Goal: Task Accomplishment & Management: Manage account settings

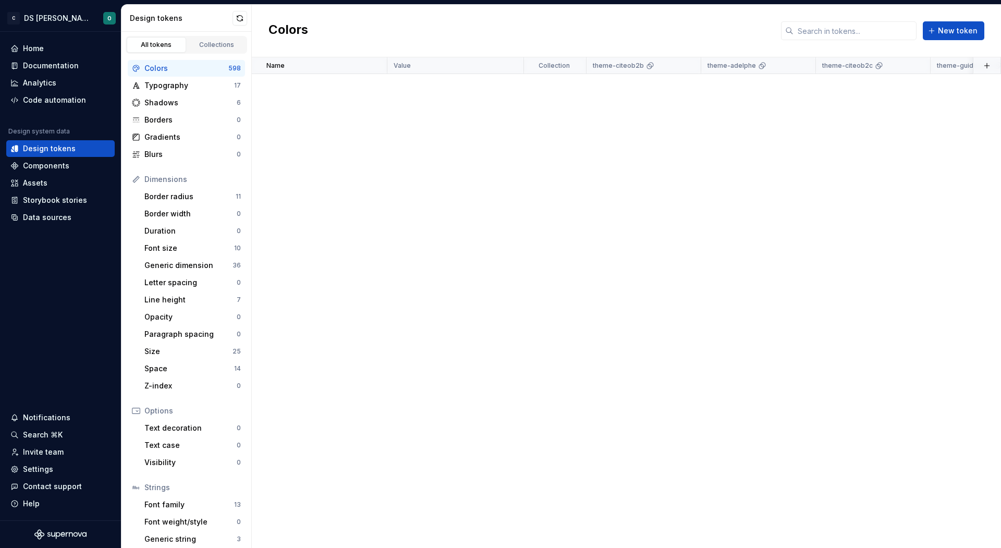
scroll to position [4833, 0]
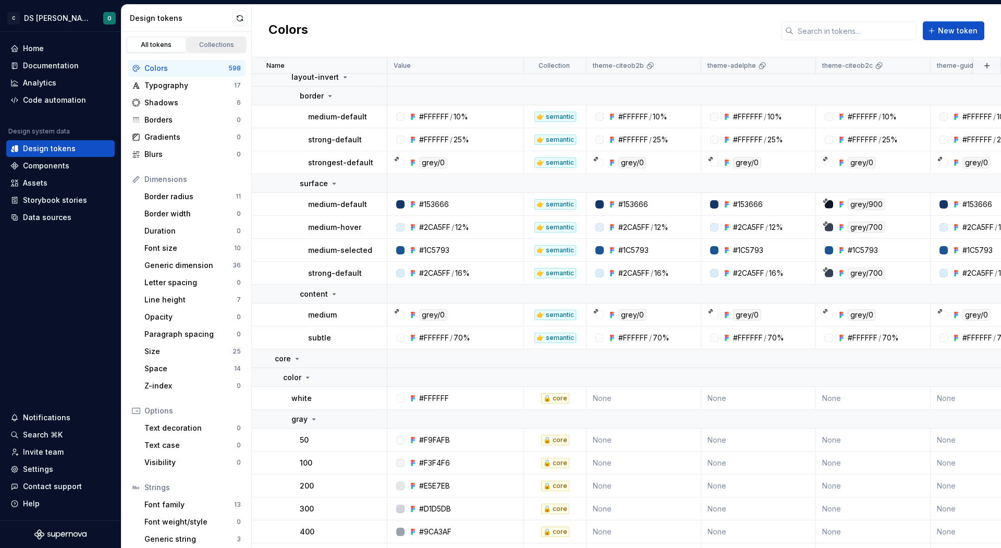
click at [208, 49] on link "Collections" at bounding box center [216, 45] width 59 height 16
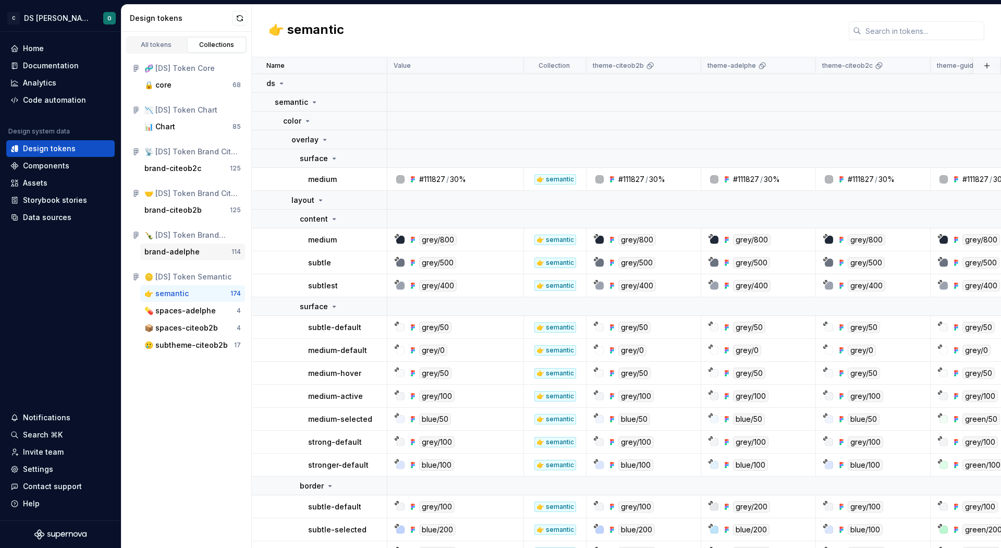
click at [196, 259] on div "brand-adelphe 114" at bounding box center [192, 252] width 105 height 17
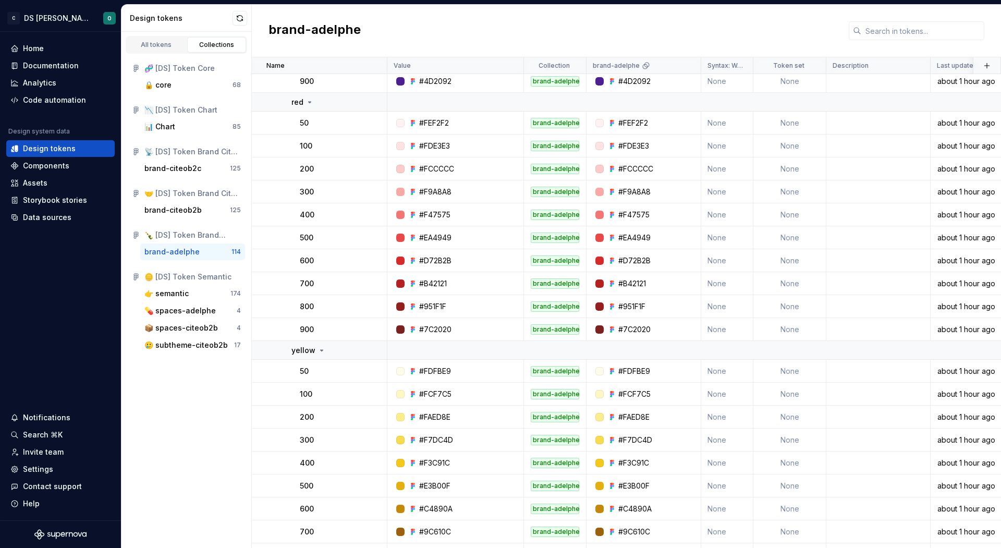
scroll to position [2442, 0]
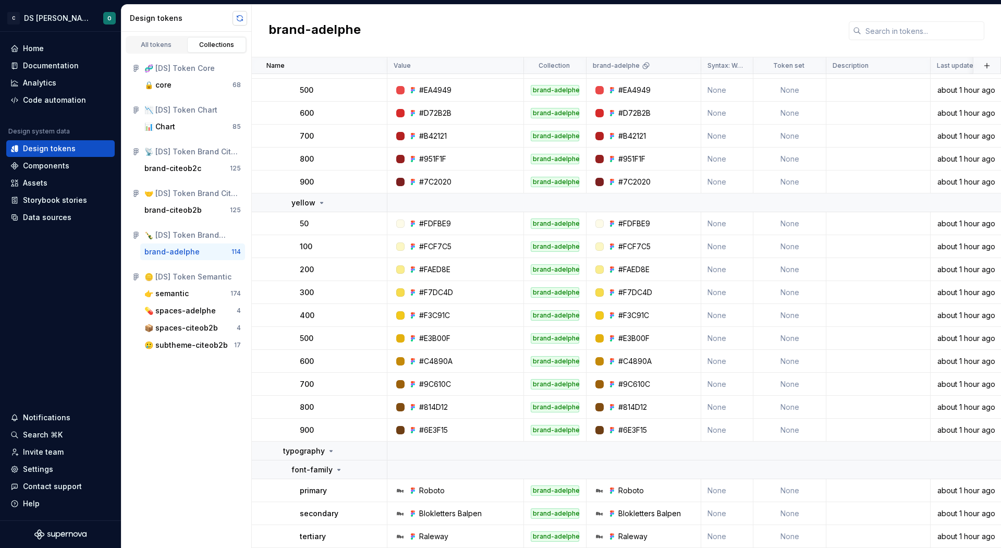
click at [243, 15] on button "button" at bounding box center [240, 18] width 15 height 15
click at [159, 43] on div "All tokens" at bounding box center [156, 45] width 52 height 8
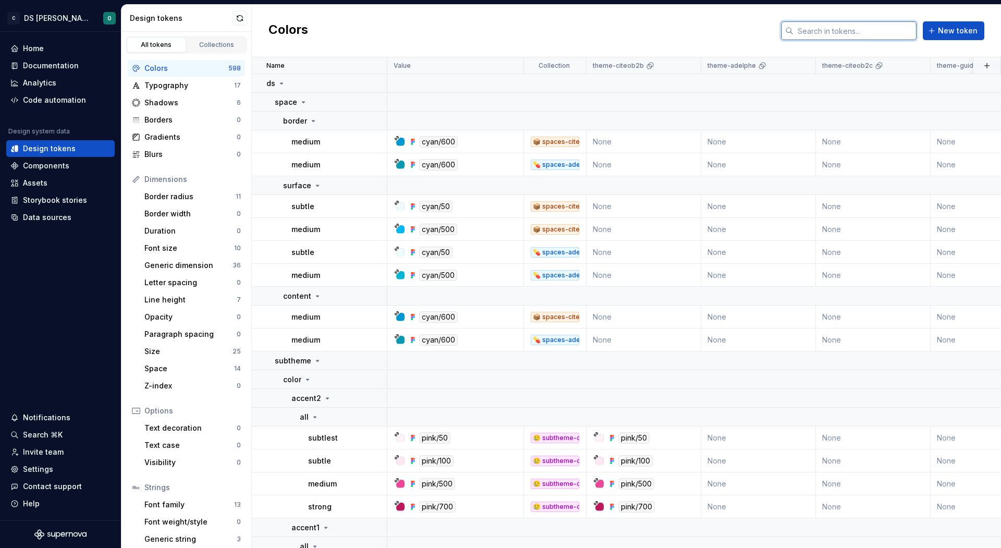
click at [878, 29] on input "text" at bounding box center [855, 30] width 123 height 19
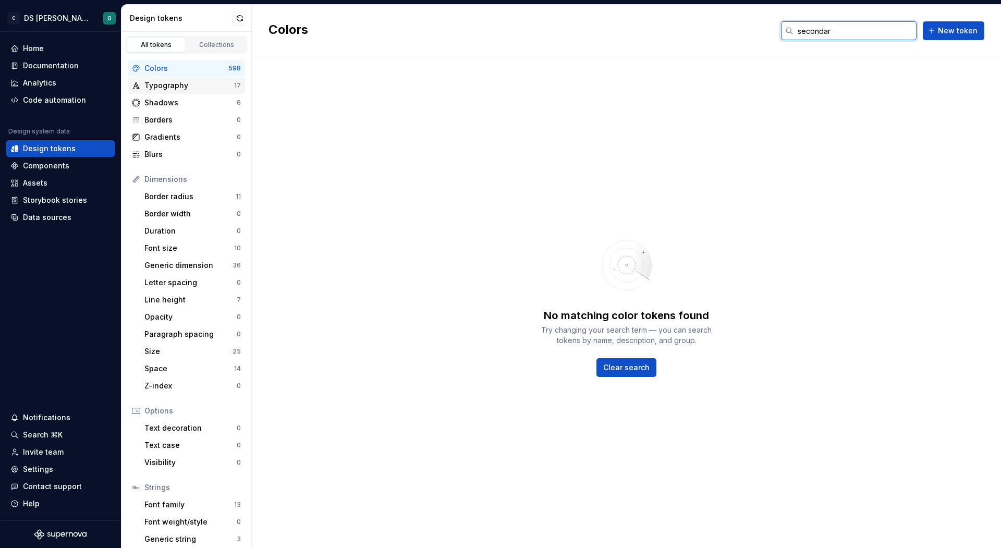
type input "secondar"
click at [186, 80] on div "Typography" at bounding box center [189, 85] width 90 height 10
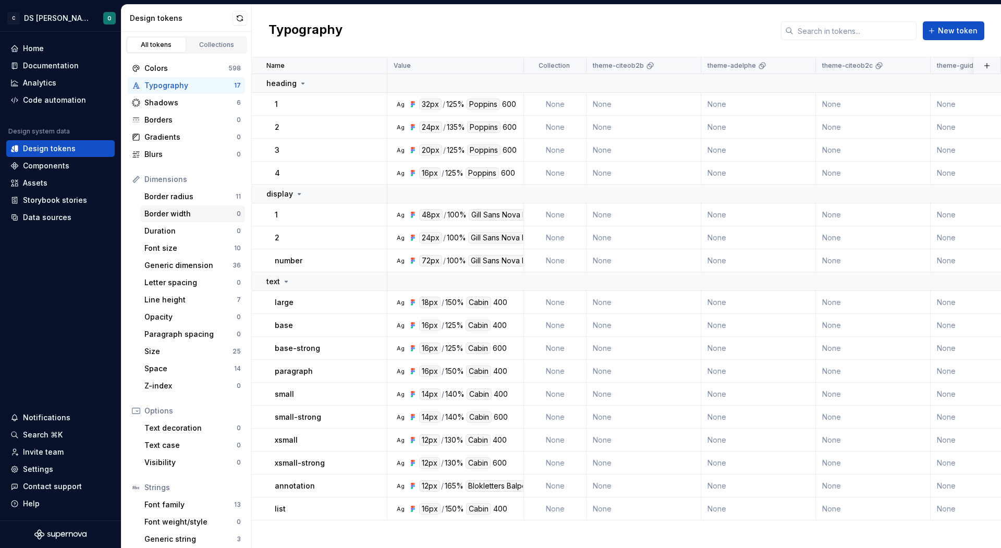
scroll to position [22, 0]
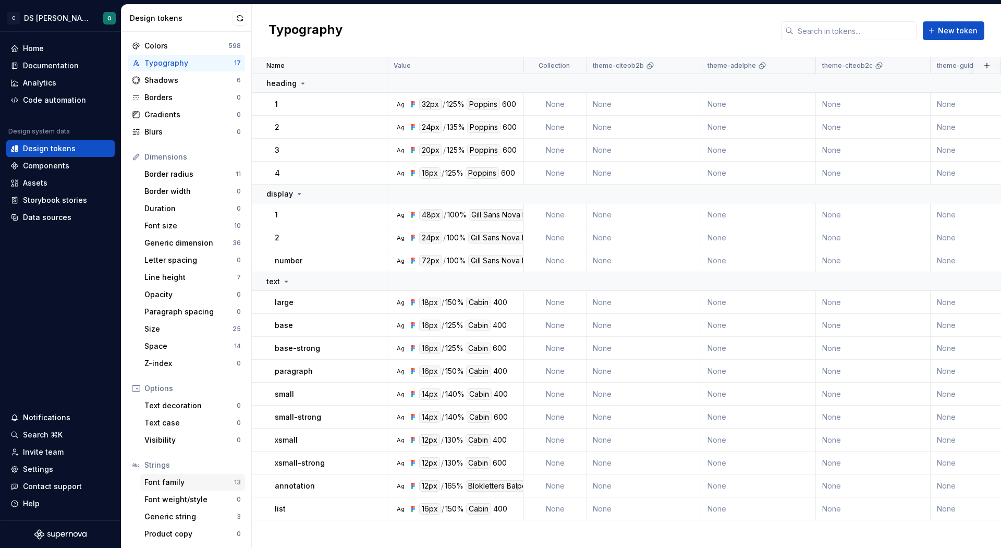
click at [208, 484] on div "Font family" at bounding box center [189, 482] width 90 height 10
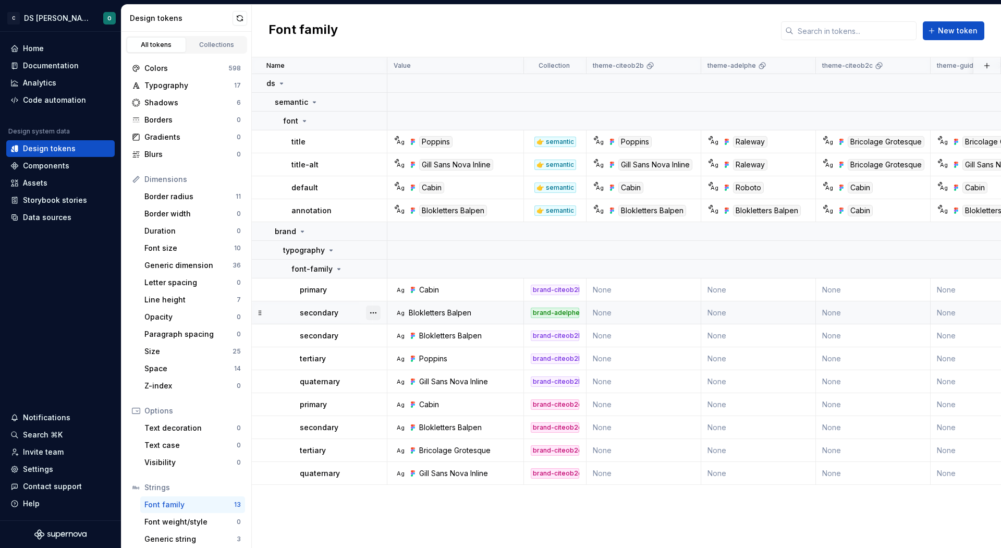
click at [375, 311] on button "button" at bounding box center [373, 313] width 15 height 15
click at [340, 341] on html "C DS Citeo O Home Documentation Analytics Code automation Design system data De…" at bounding box center [500, 274] width 1001 height 548
click at [379, 338] on button "button" at bounding box center [373, 336] width 15 height 15
click at [344, 335] on html "C DS Citeo O Home Documentation Analytics Code automation Design system data De…" at bounding box center [500, 274] width 1001 height 548
click at [375, 310] on button "button" at bounding box center [373, 313] width 15 height 15
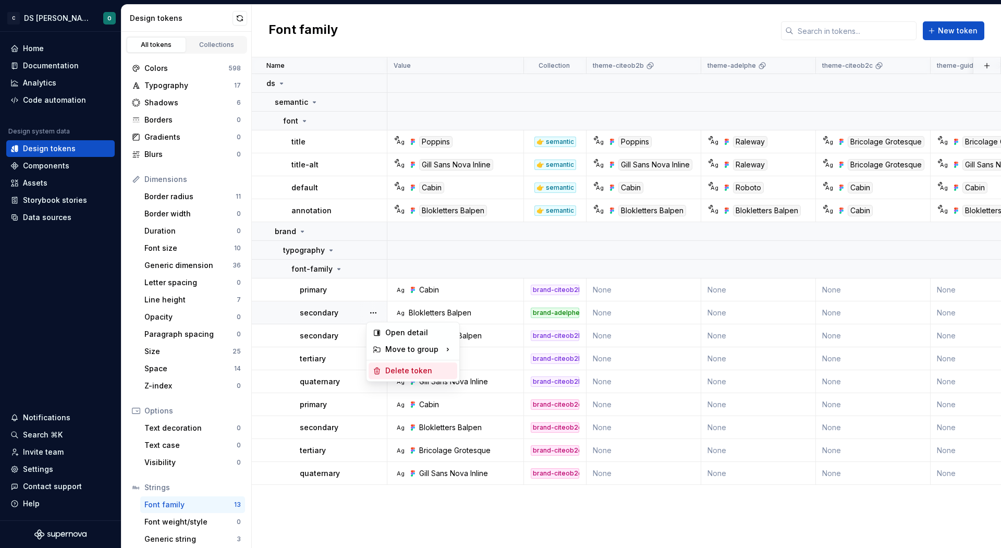
click at [389, 371] on div "Delete token" at bounding box center [419, 371] width 68 height 10
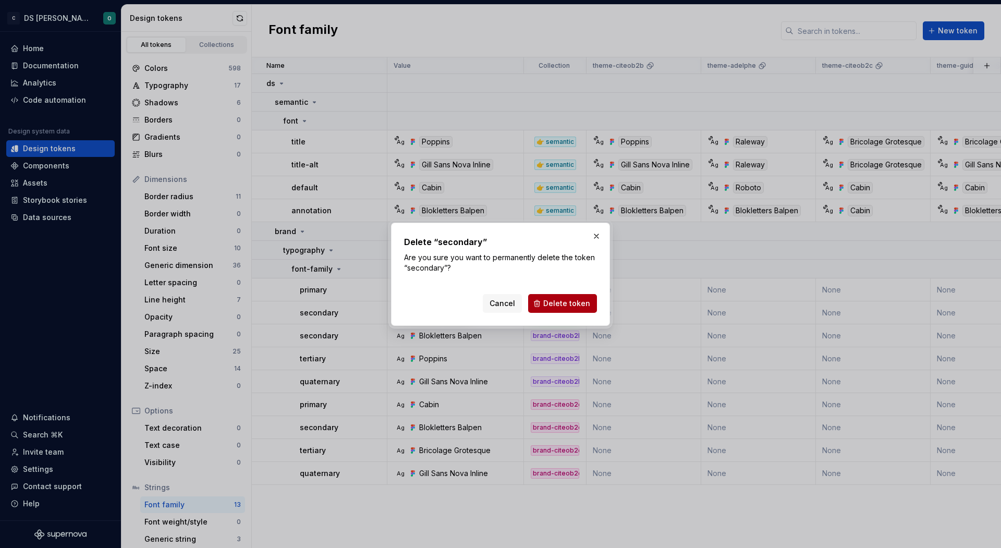
click at [555, 307] on span "Delete token" at bounding box center [566, 303] width 47 height 10
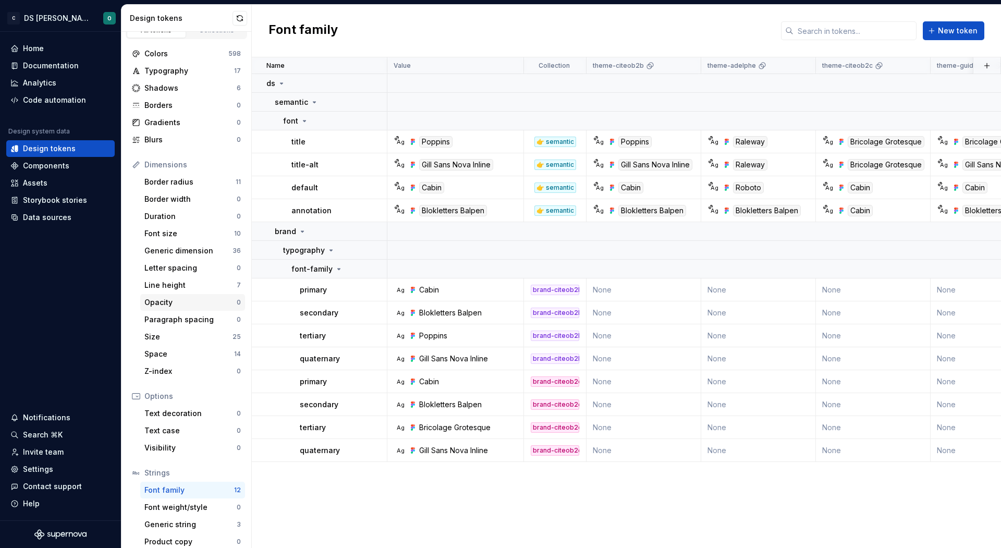
scroll to position [17, 0]
click at [362, 286] on div at bounding box center [373, 289] width 27 height 22
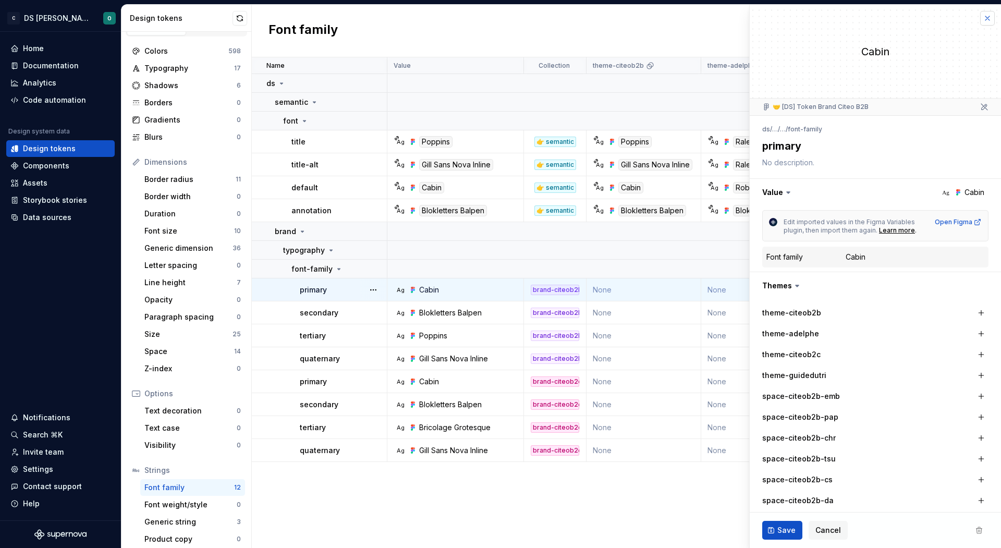
click at [983, 20] on button "button" at bounding box center [987, 18] width 15 height 15
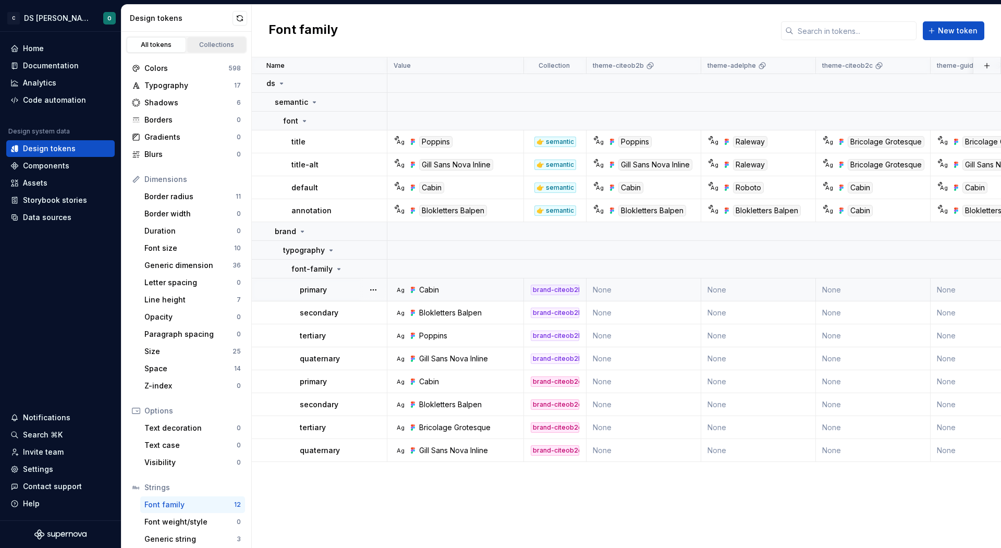
click at [214, 41] on div "Collections" at bounding box center [217, 45] width 52 height 8
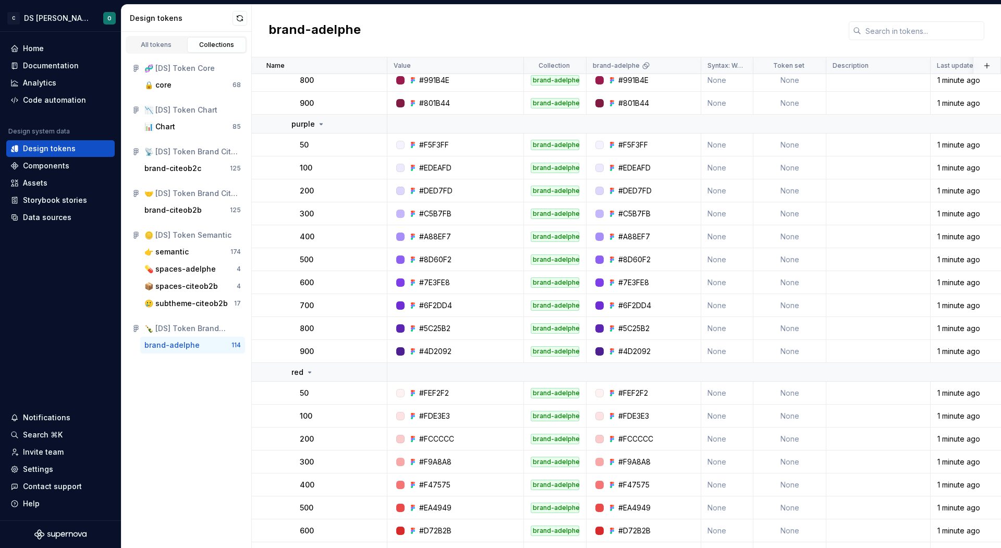
scroll to position [2442, 0]
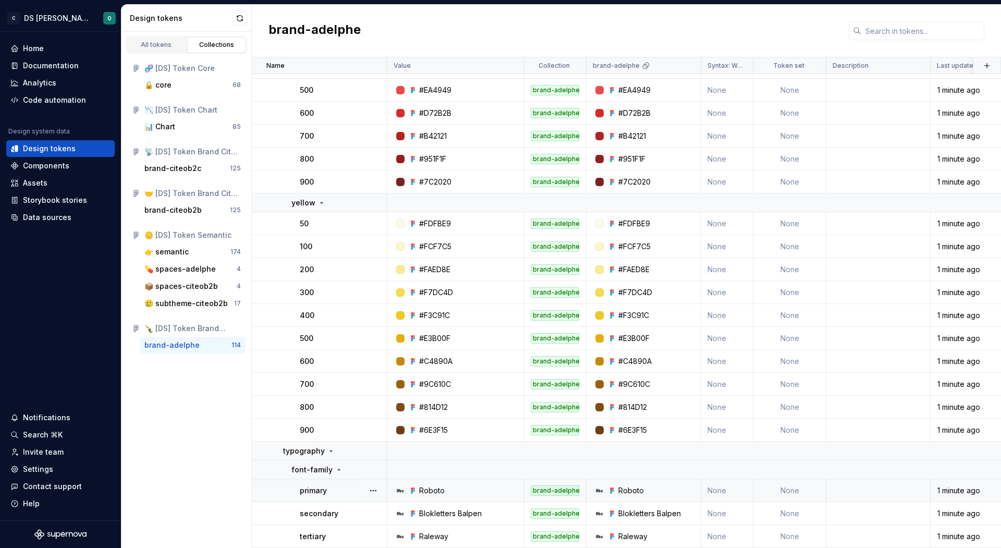
click at [345, 489] on div "primary" at bounding box center [343, 491] width 87 height 10
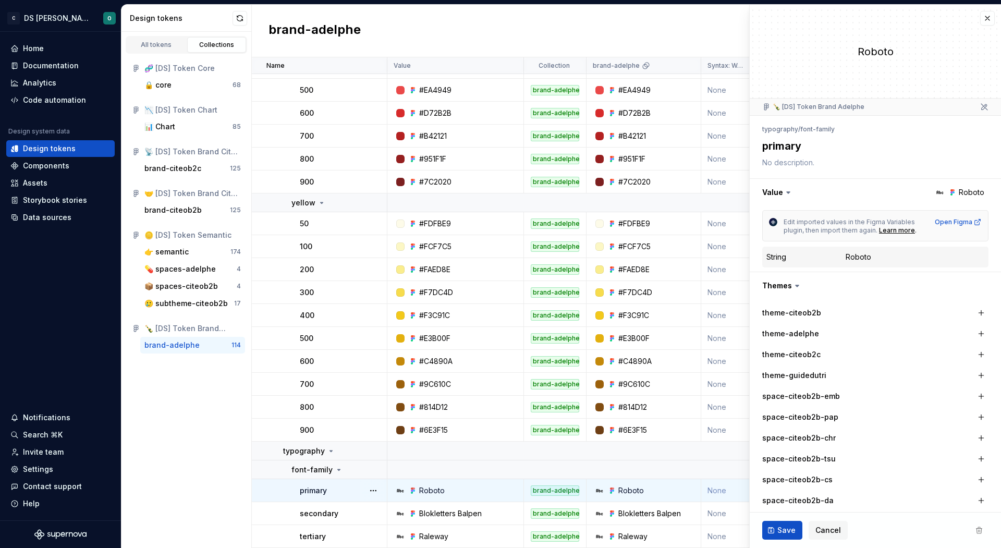
click at [790, 192] on icon at bounding box center [788, 192] width 10 height 10
click at [991, 20] on button "button" at bounding box center [987, 18] width 15 height 15
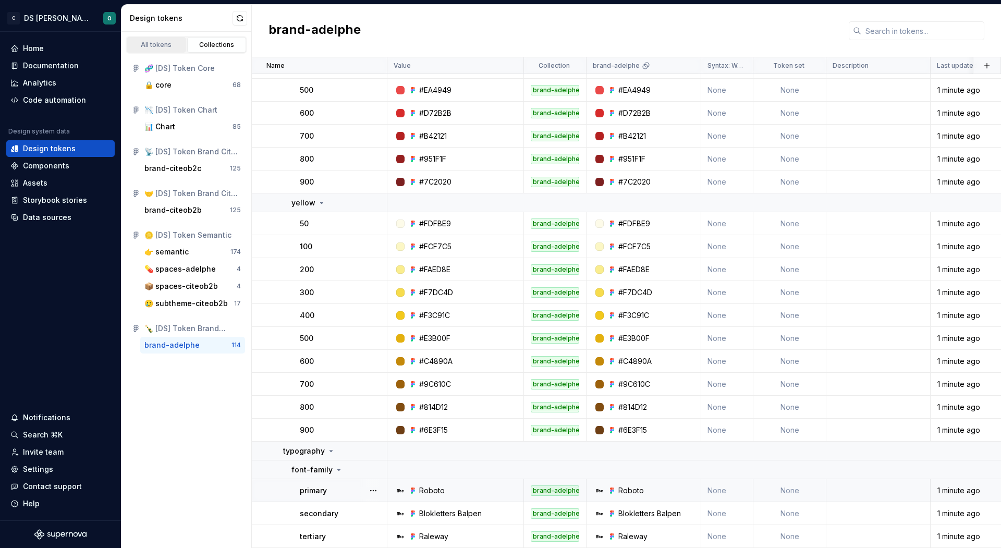
click at [160, 41] on div "All tokens" at bounding box center [156, 45] width 52 height 8
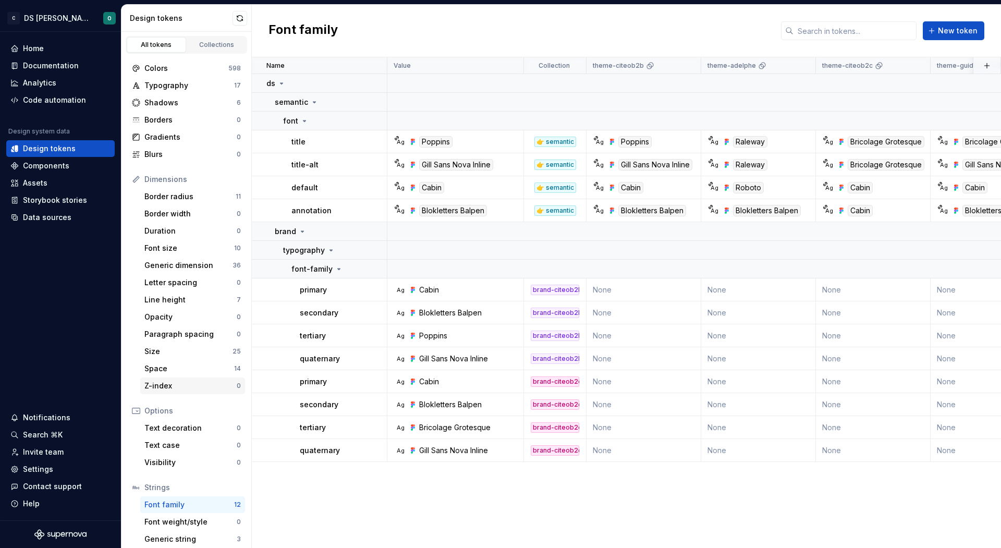
scroll to position [22, 0]
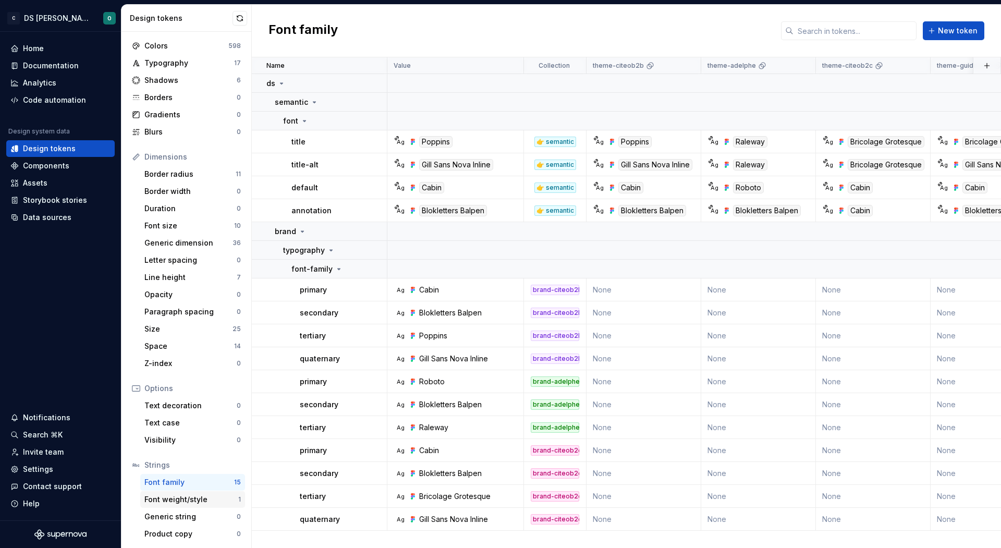
click at [197, 503] on div "Font weight/style" at bounding box center [191, 499] width 94 height 10
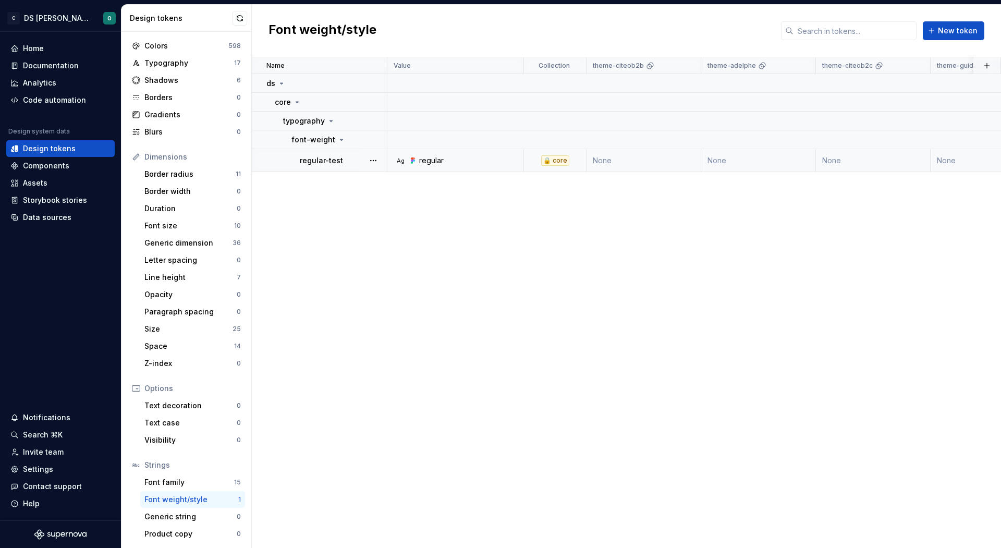
click at [451, 160] on div "Ag regular" at bounding box center [458, 160] width 129 height 10
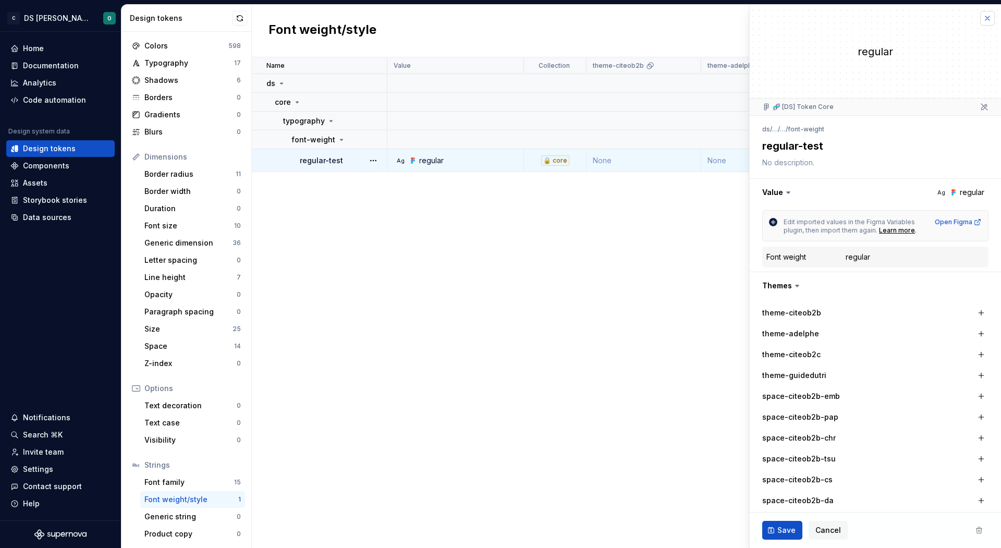
click at [986, 16] on button "button" at bounding box center [987, 18] width 15 height 15
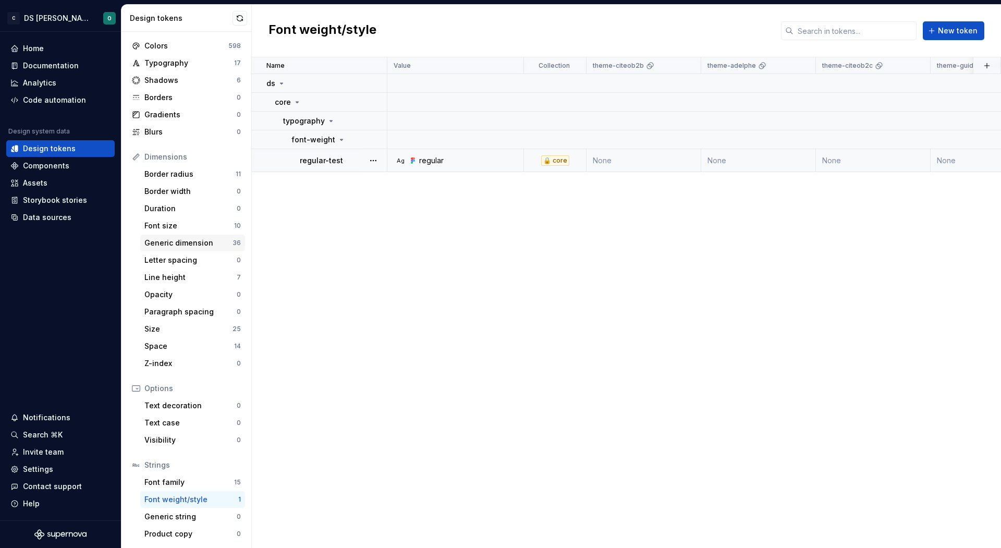
click at [194, 235] on div "Generic dimension 36" at bounding box center [192, 243] width 105 height 17
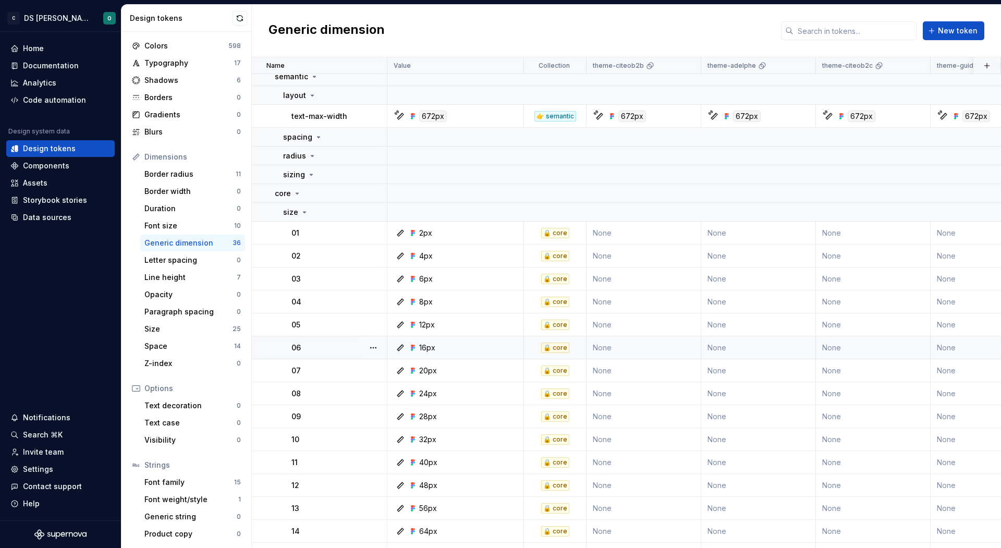
scroll to position [21, 0]
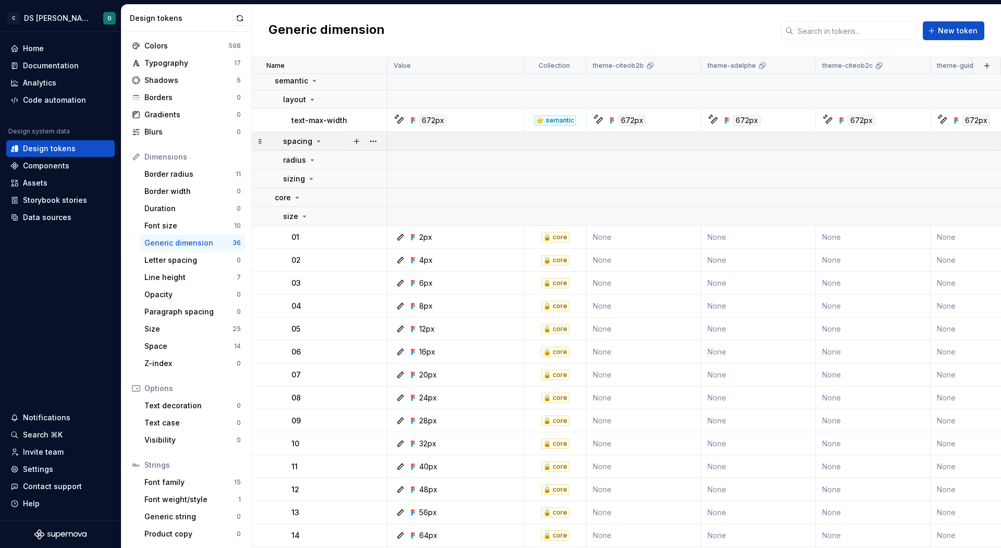
click at [322, 139] on div "spacing" at bounding box center [334, 141] width 103 height 10
click at [314, 140] on icon at bounding box center [318, 141] width 8 height 8
click at [313, 156] on icon at bounding box center [312, 160] width 8 height 8
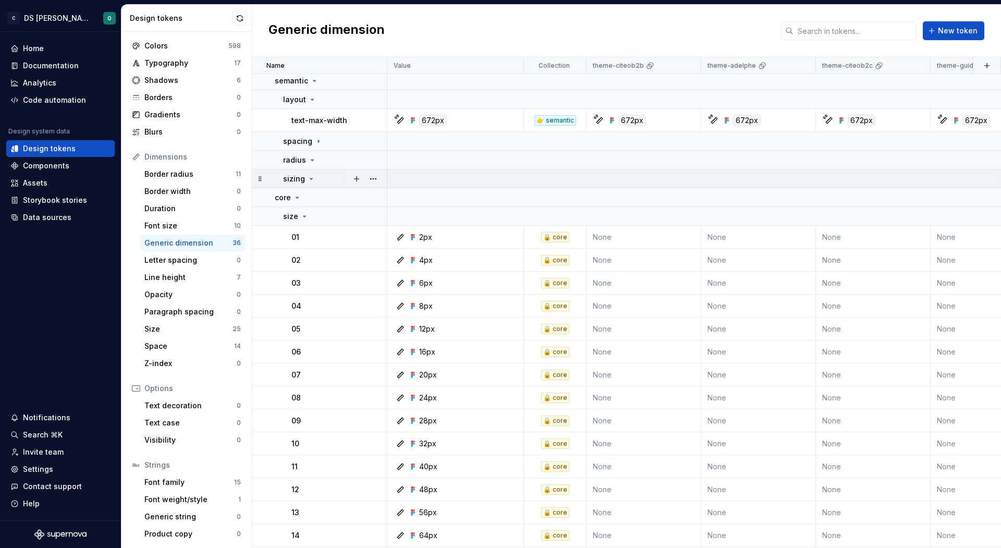
click at [309, 180] on icon at bounding box center [311, 179] width 8 height 8
click at [187, 324] on div "Size" at bounding box center [188, 329] width 88 height 10
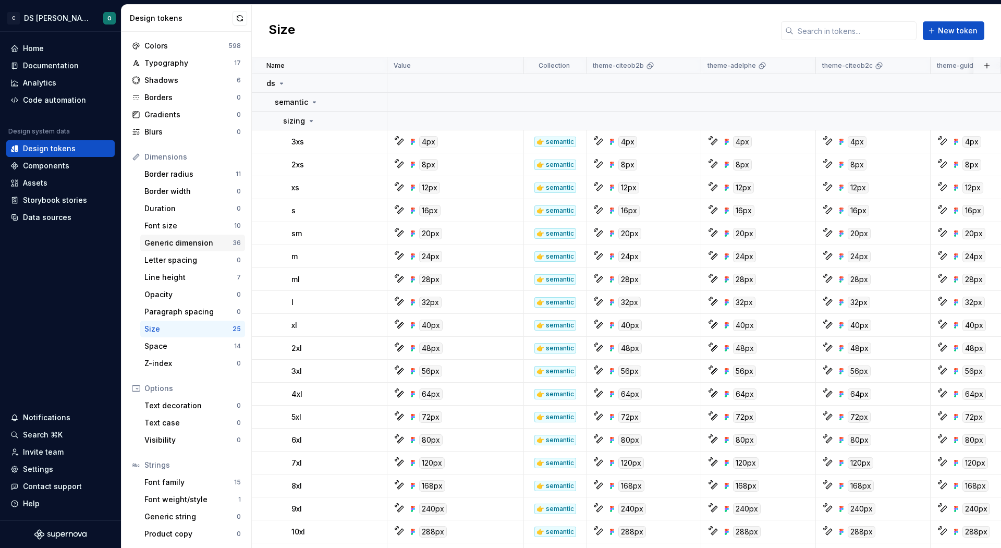
click at [197, 240] on div "Generic dimension" at bounding box center [188, 243] width 88 height 10
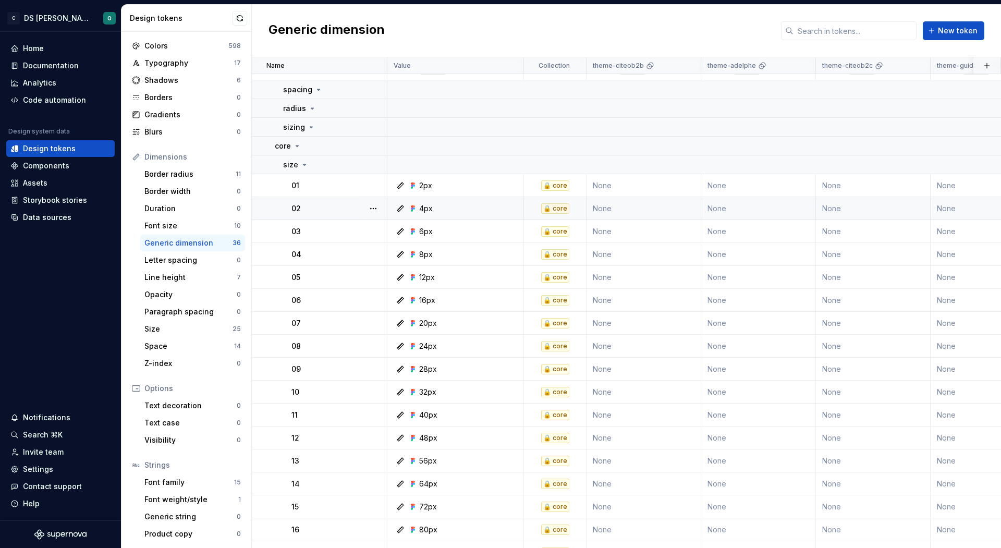
scroll to position [57, 0]
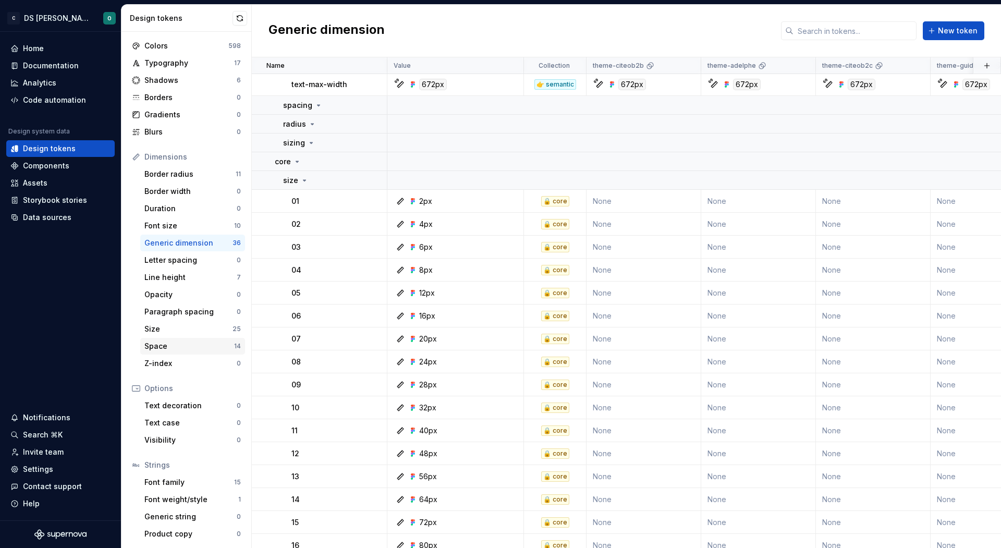
click at [191, 341] on div "Space" at bounding box center [189, 346] width 90 height 10
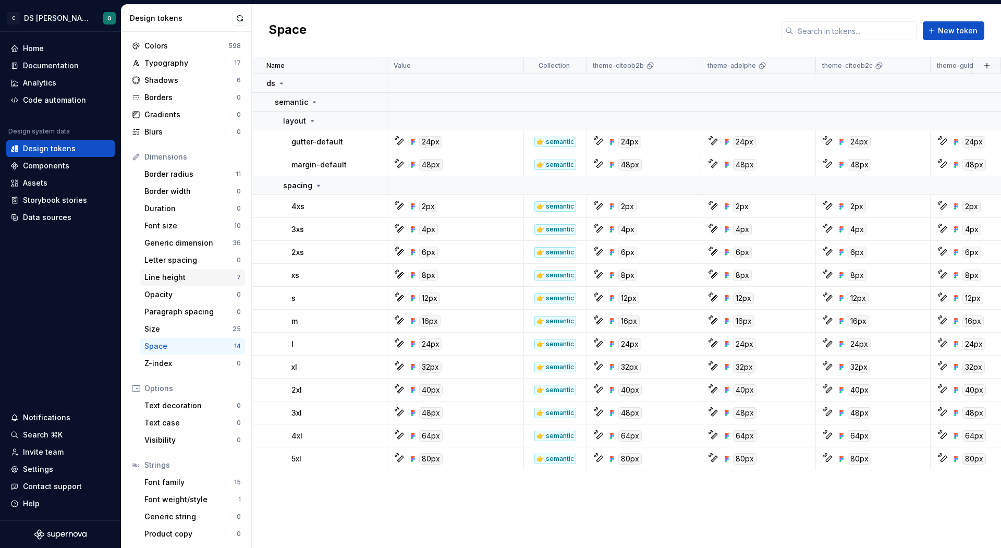
click at [166, 283] on div "Line height 7" at bounding box center [192, 277] width 105 height 17
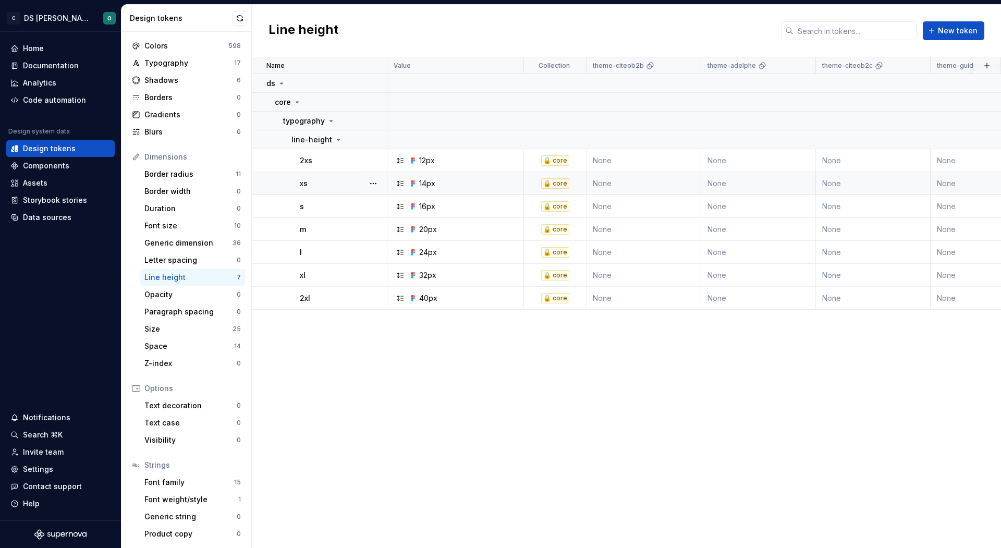
click at [443, 186] on div "14px" at bounding box center [458, 183] width 129 height 10
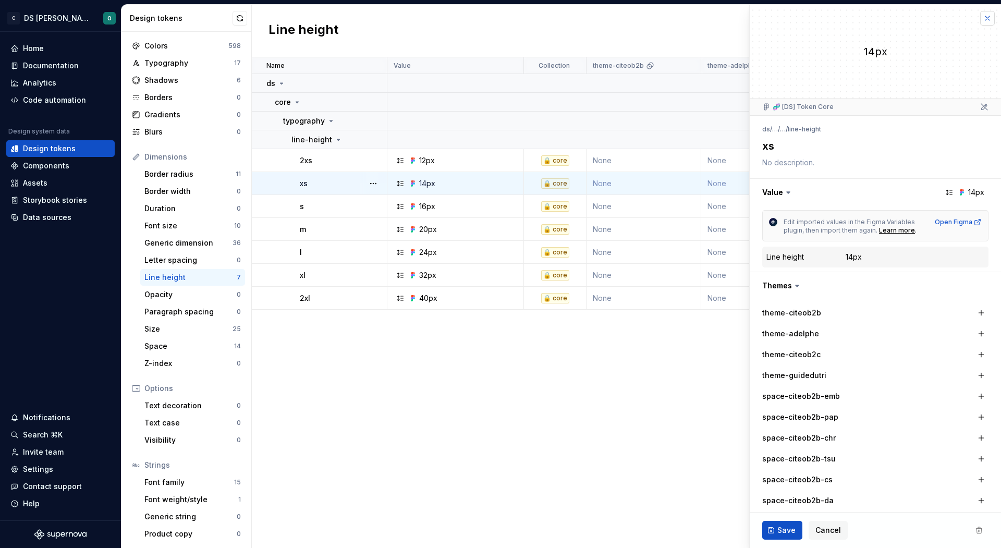
click at [983, 20] on button "button" at bounding box center [987, 18] width 15 height 15
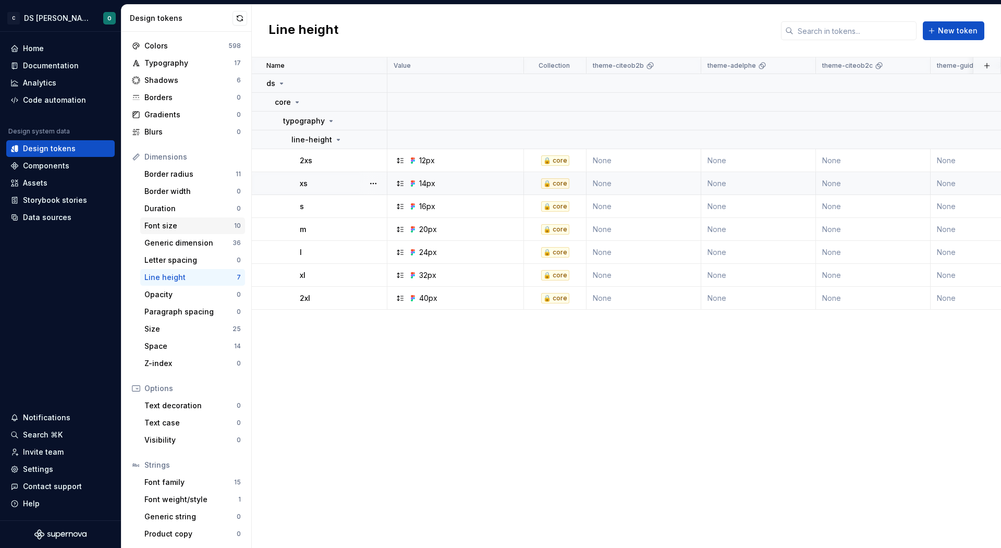
click at [180, 227] on div "Font size" at bounding box center [189, 226] width 90 height 10
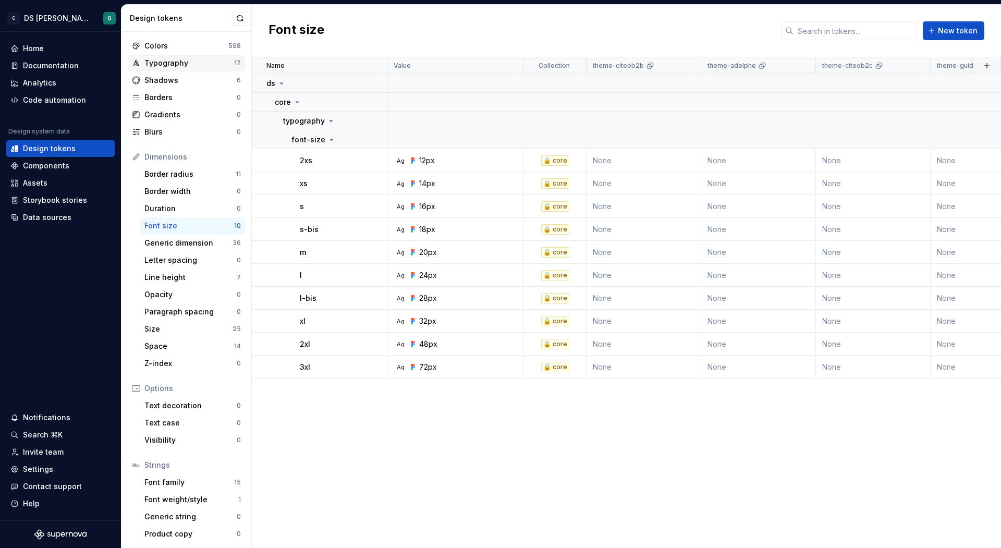
click at [195, 60] on div "Typography" at bounding box center [189, 63] width 90 height 10
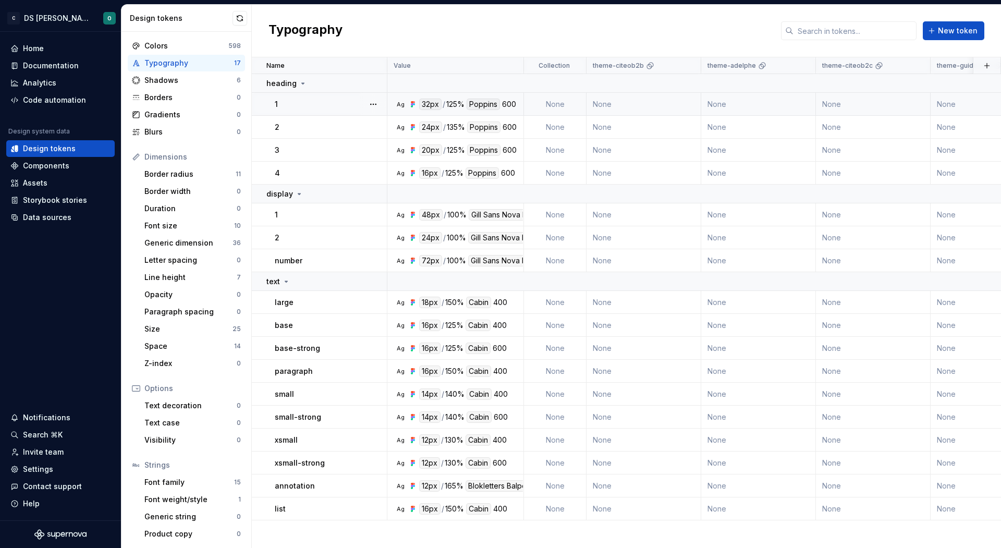
click at [358, 106] on div "1" at bounding box center [331, 104] width 112 height 10
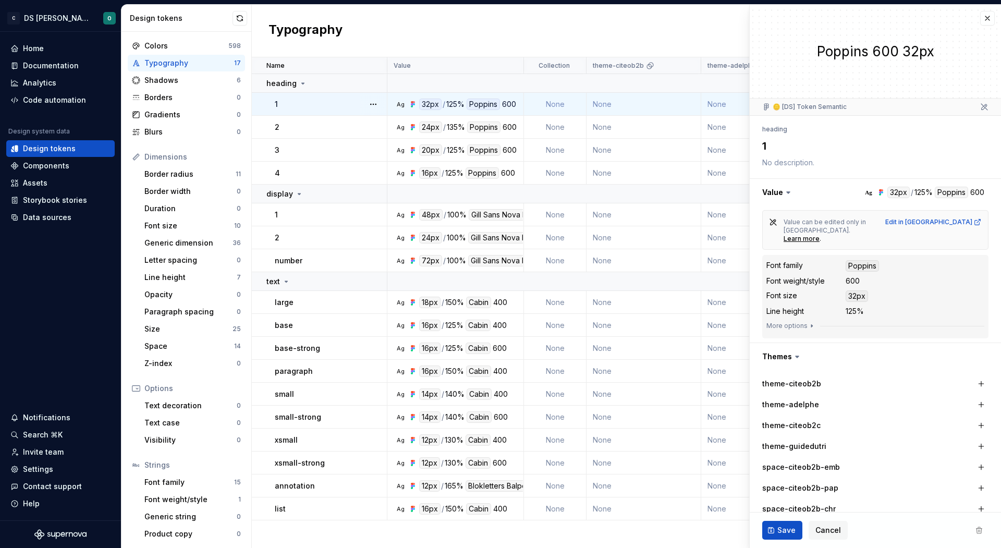
type textarea "*"
click at [985, 20] on button "button" at bounding box center [987, 18] width 15 height 15
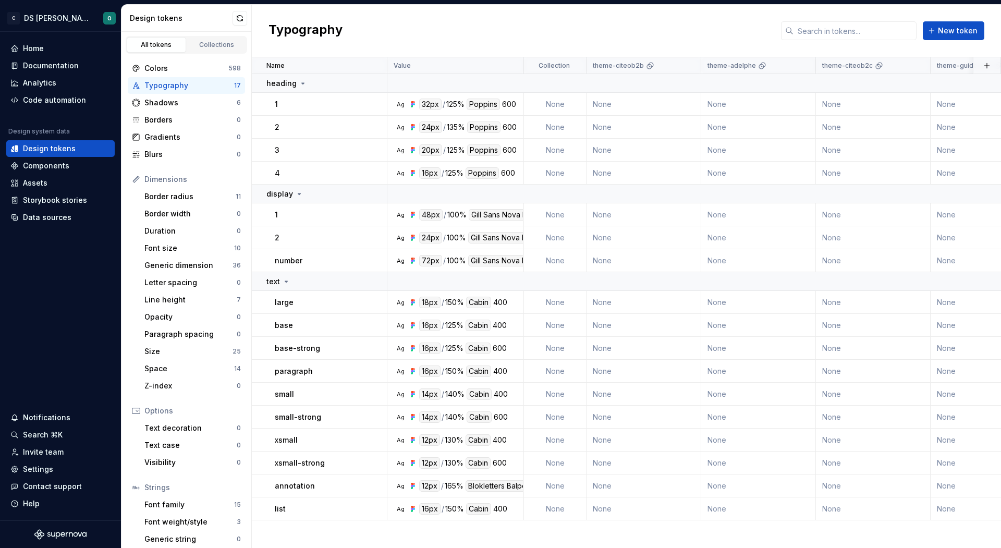
scroll to position [22, 0]
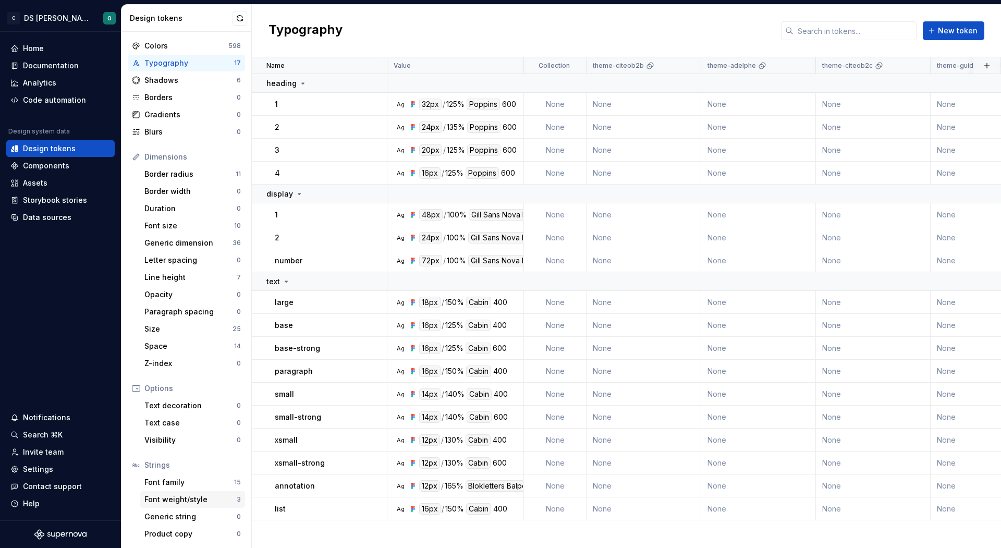
click at [198, 491] on div "Font weight/style 3" at bounding box center [192, 499] width 105 height 17
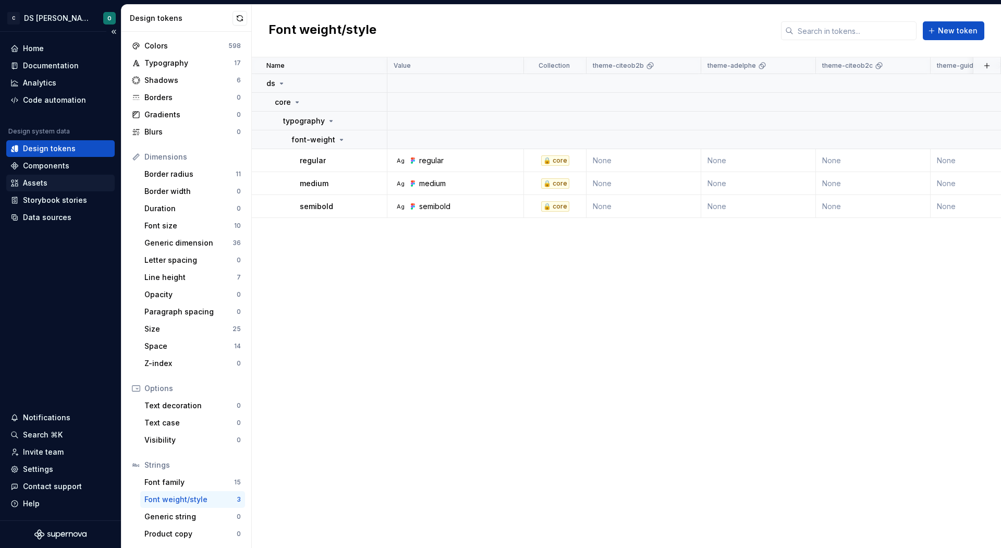
click at [64, 175] on div "Assets" at bounding box center [60, 183] width 108 height 17
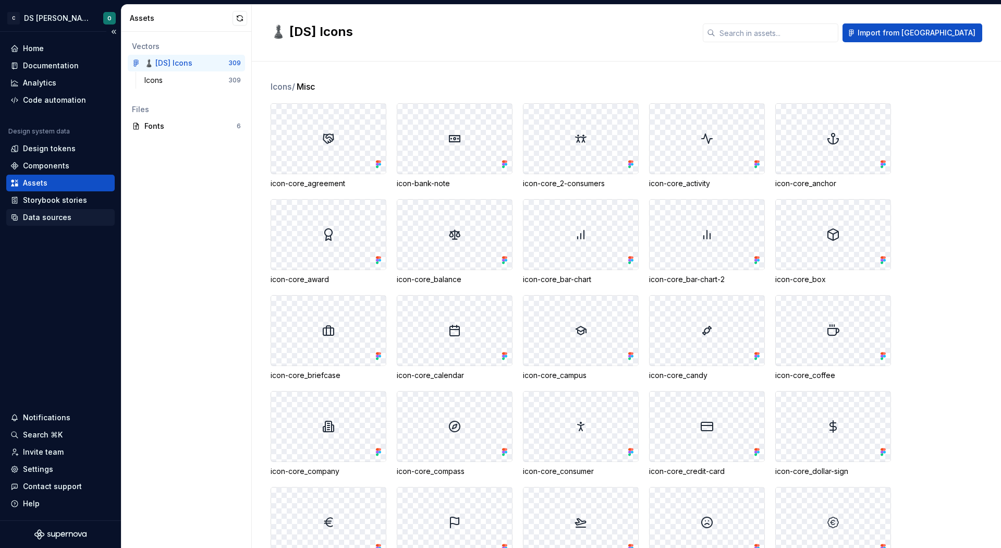
click at [55, 220] on div "Data sources" at bounding box center [47, 217] width 49 height 10
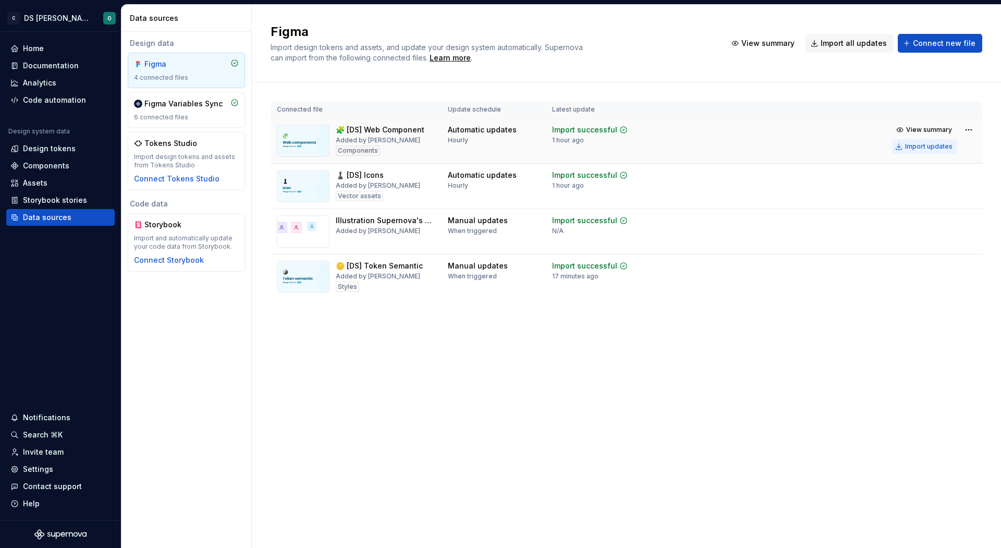
click at [935, 149] on div "Import updates" at bounding box center [928, 146] width 47 height 8
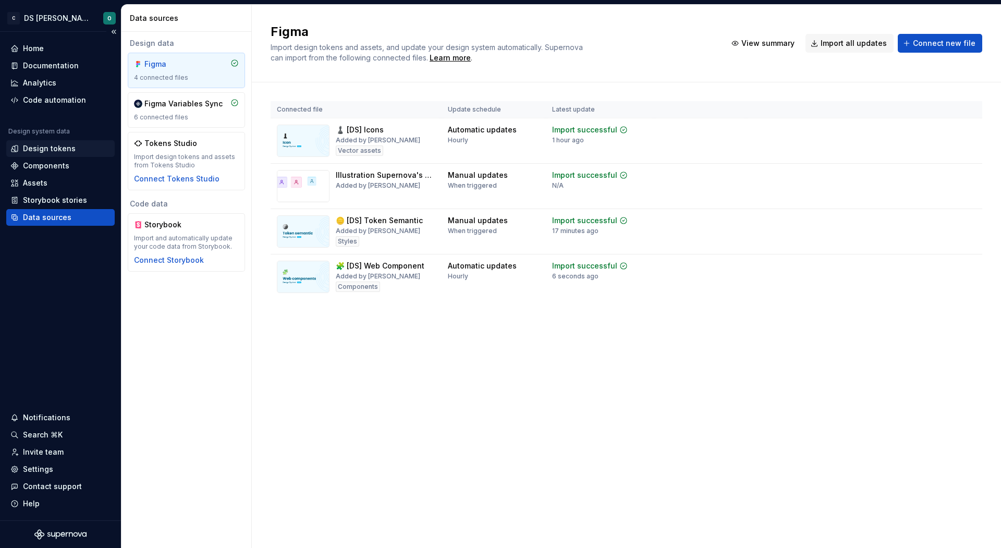
click at [67, 153] on div "Design tokens" at bounding box center [60, 148] width 108 height 17
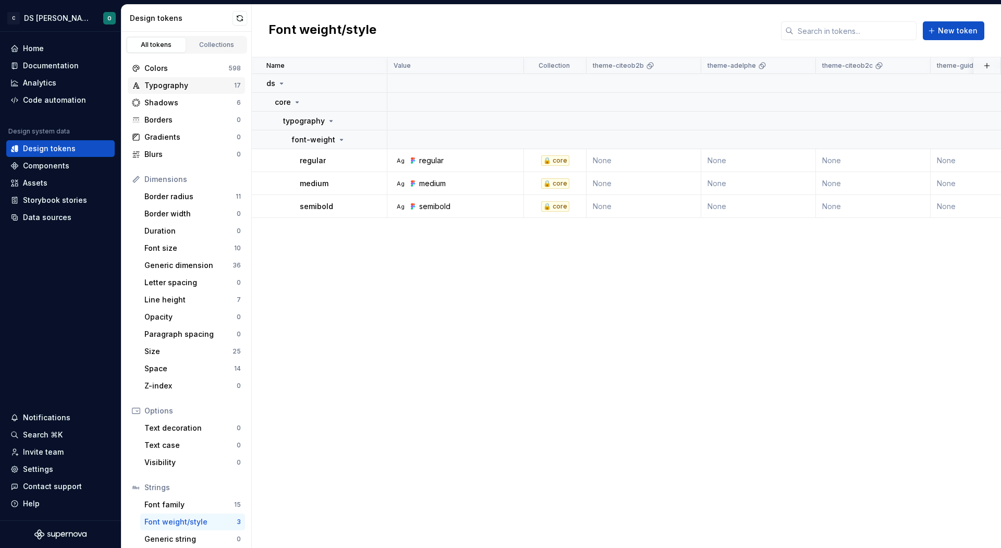
click at [205, 88] on div "Typography" at bounding box center [189, 85] width 90 height 10
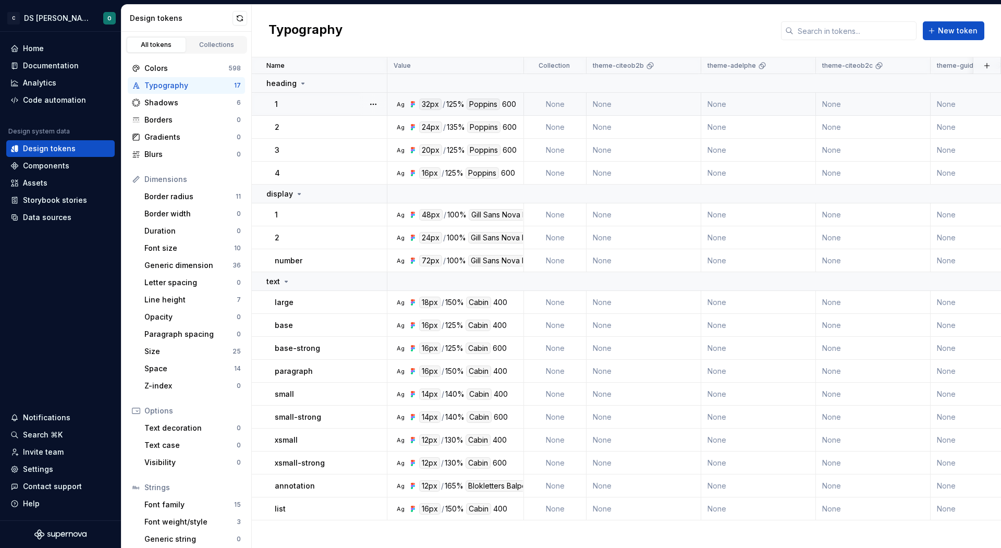
click at [319, 102] on div "1" at bounding box center [331, 104] width 112 height 10
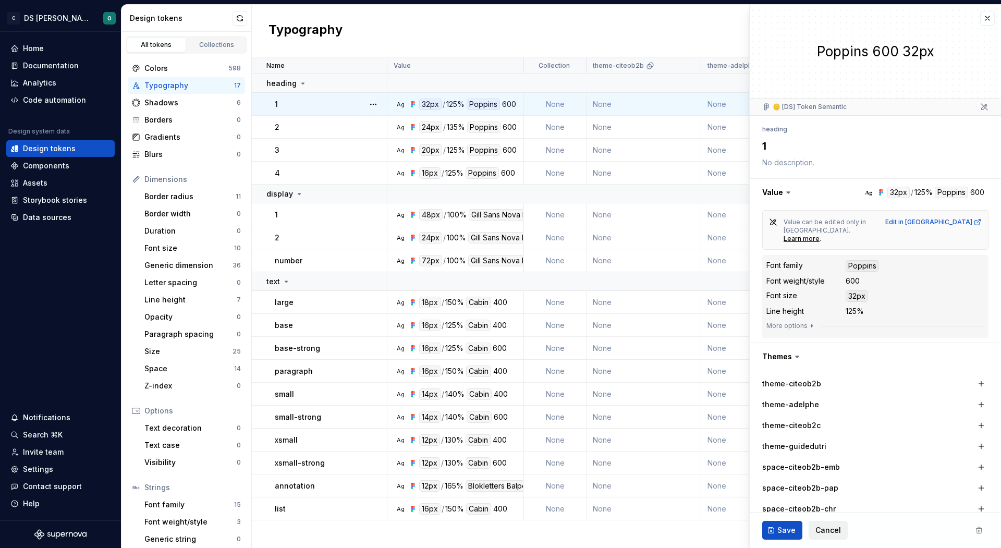
click at [821, 531] on span "Cancel" at bounding box center [829, 530] width 26 height 10
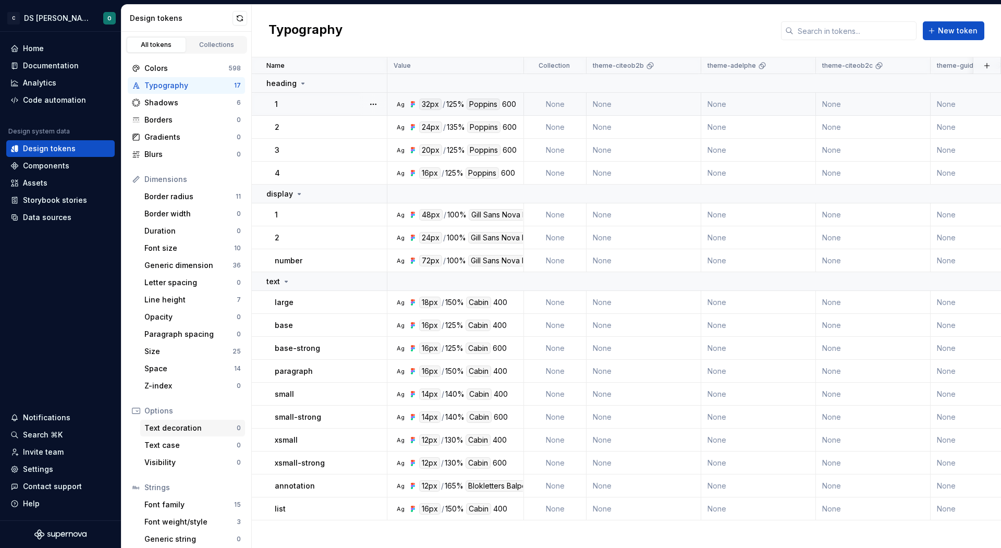
scroll to position [22, 0]
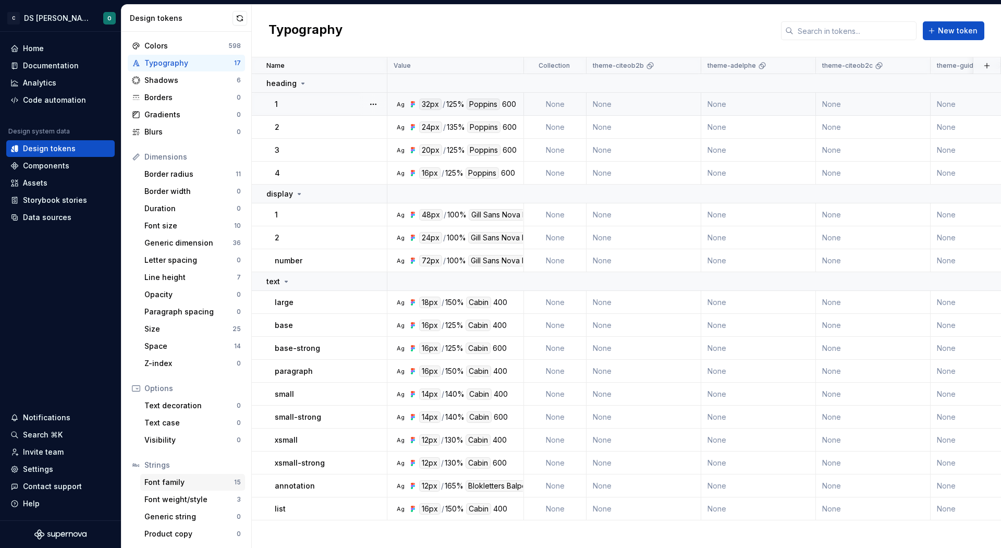
click at [211, 486] on div "Font family" at bounding box center [189, 482] width 90 height 10
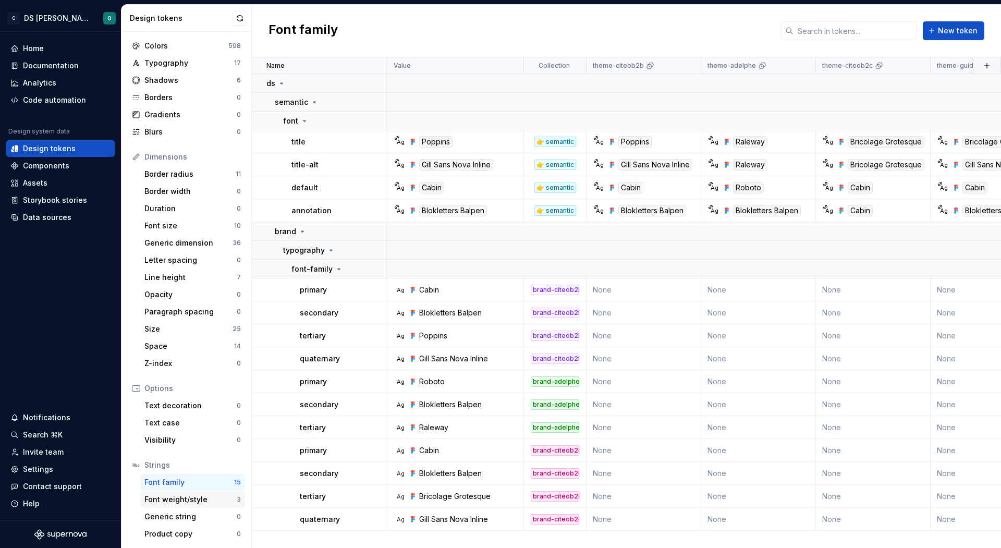
click at [189, 499] on div "Font weight/style" at bounding box center [190, 499] width 92 height 10
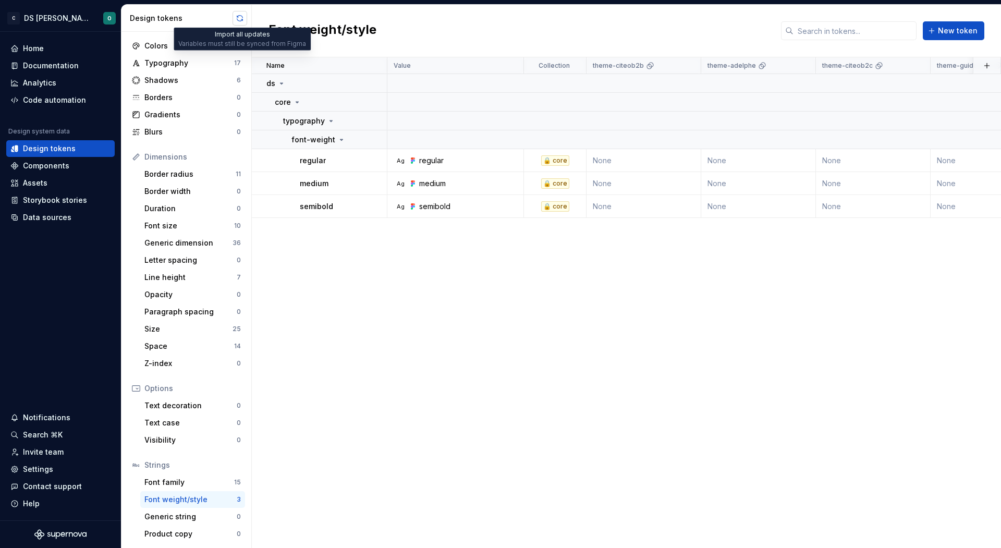
click at [244, 20] on button "button" at bounding box center [240, 18] width 15 height 15
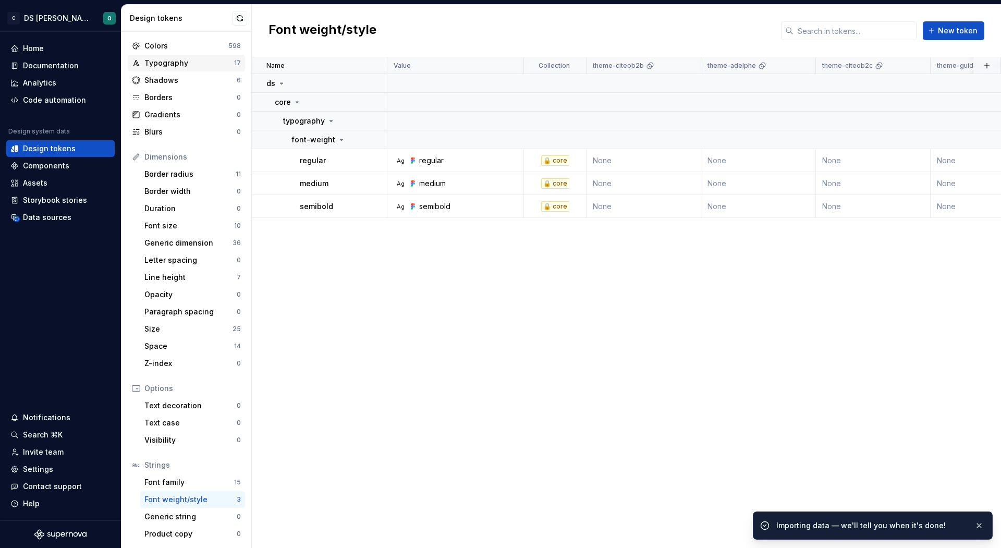
click at [195, 59] on div "Typography" at bounding box center [189, 63] width 90 height 10
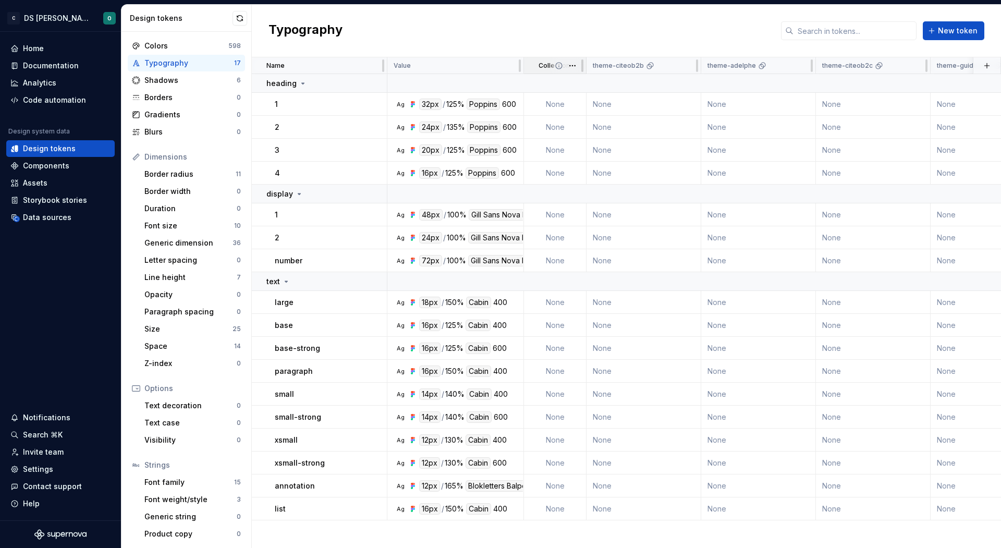
click at [524, 61] on div "Collection" at bounding box center [555, 65] width 63 height 17
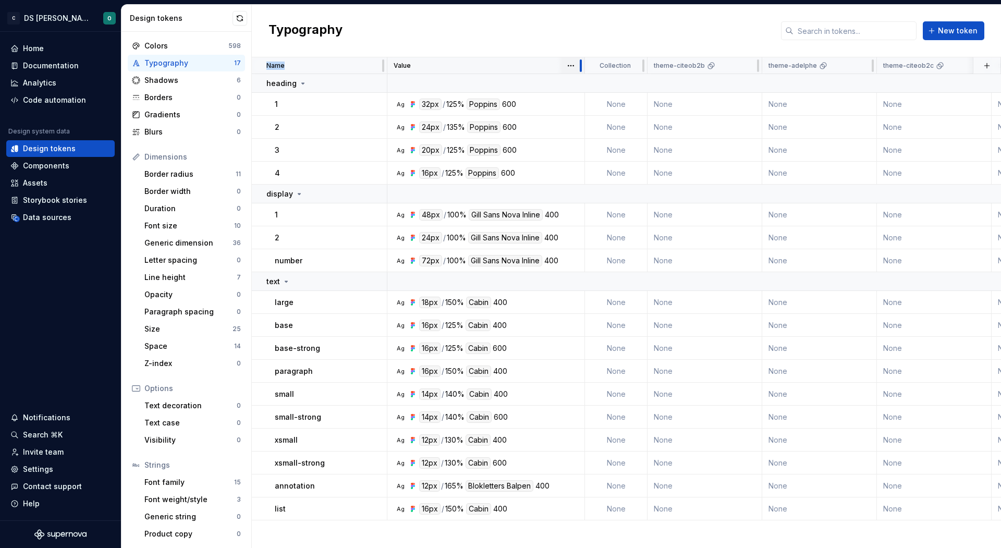
drag, startPoint x: 519, startPoint y: 63, endPoint x: 580, endPoint y: 73, distance: 61.9
click at [538, 28] on div "Typography New token" at bounding box center [626, 31] width 749 height 53
click at [552, 305] on div "Ag 18px / 150% Cabin 400" at bounding box center [489, 302] width 190 height 11
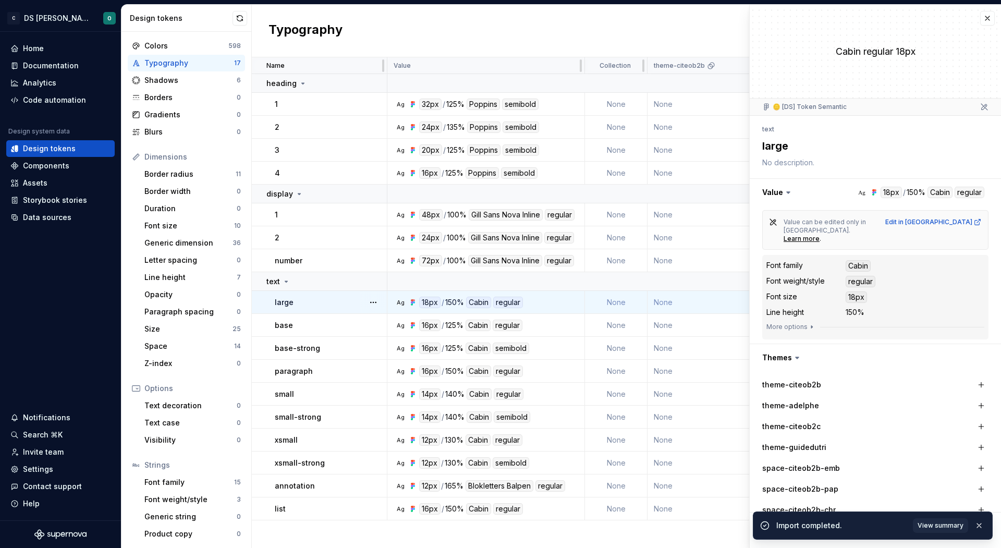
click at [846, 276] on div "regular" at bounding box center [861, 281] width 30 height 11
type textarea "*"
click at [986, 19] on button "button" at bounding box center [987, 18] width 15 height 15
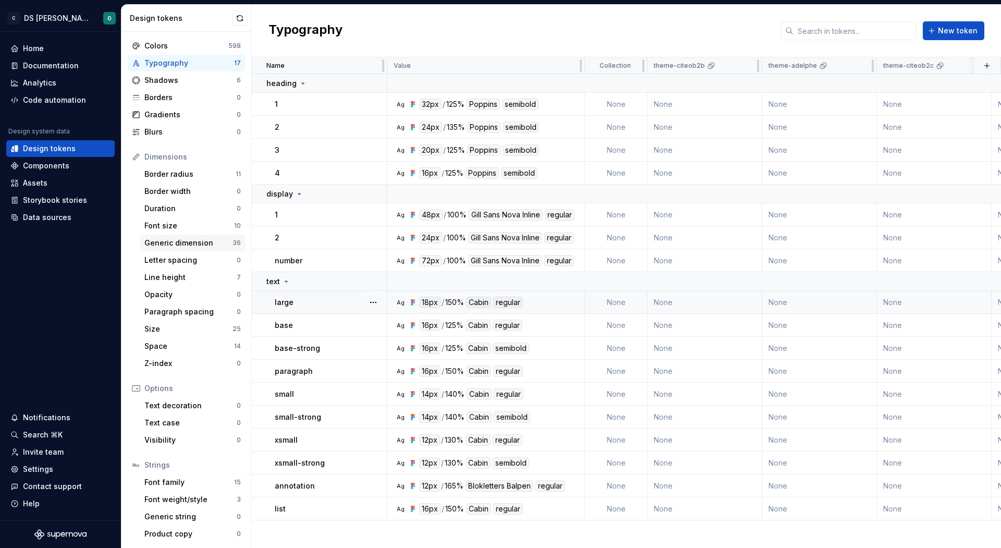
click at [194, 238] on div "Generic dimension" at bounding box center [188, 243] width 88 height 10
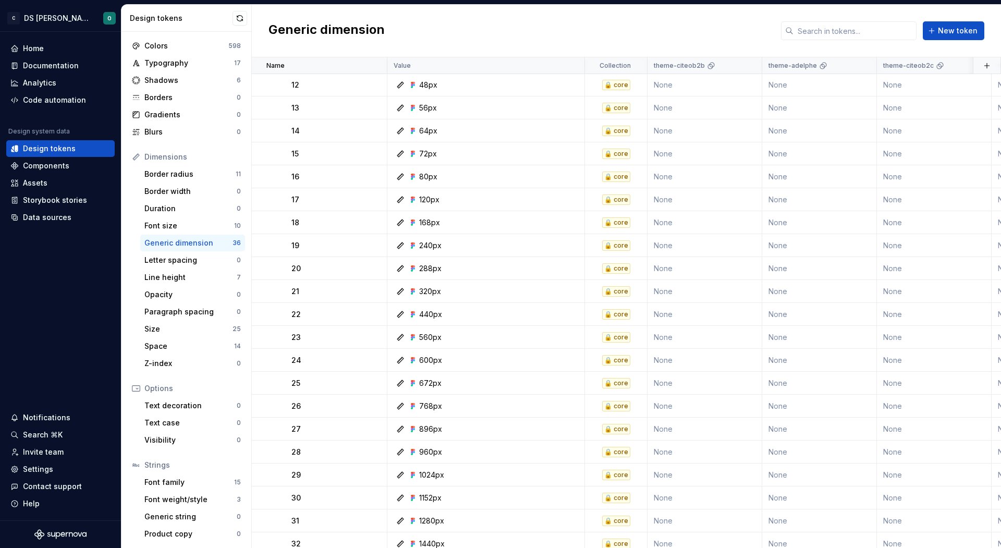
scroll to position [581, 0]
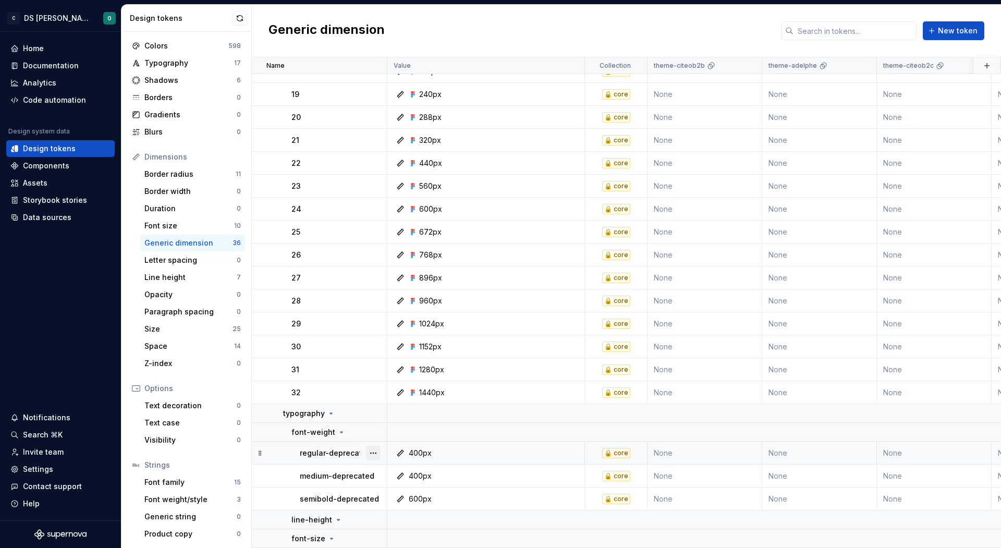
click at [374, 454] on button "button" at bounding box center [373, 453] width 15 height 15
click at [404, 509] on div "Delete token" at bounding box center [419, 511] width 68 height 10
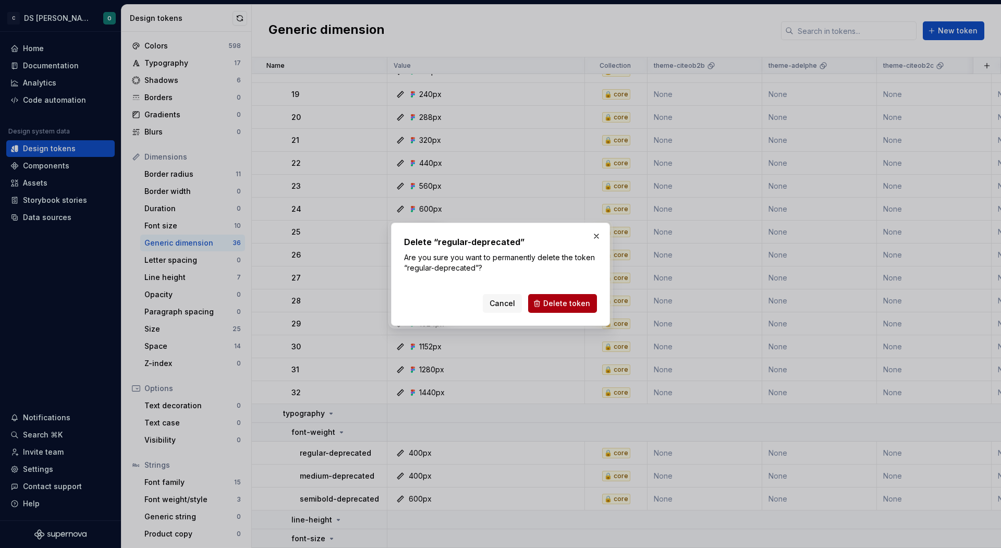
click at [566, 301] on span "Delete token" at bounding box center [566, 303] width 47 height 10
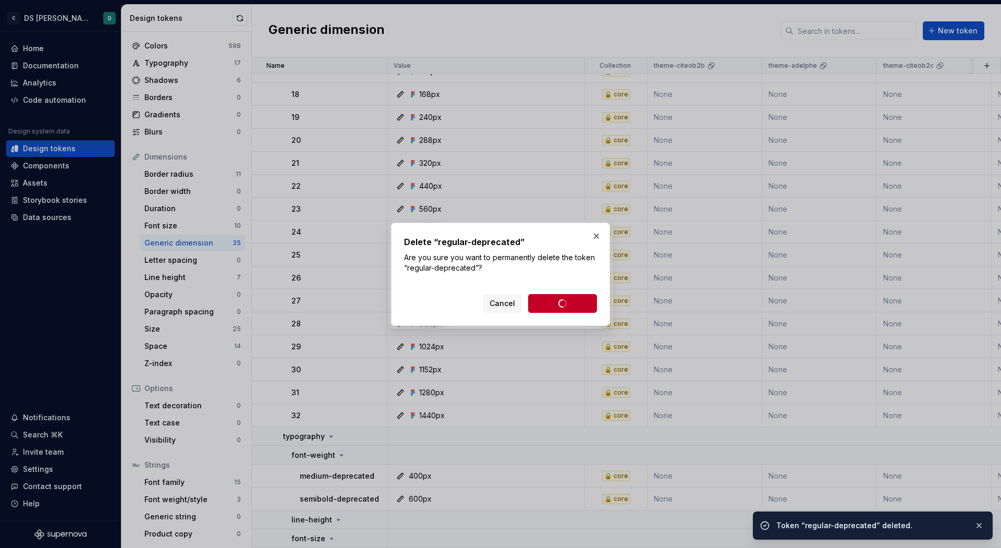
scroll to position [554, 0]
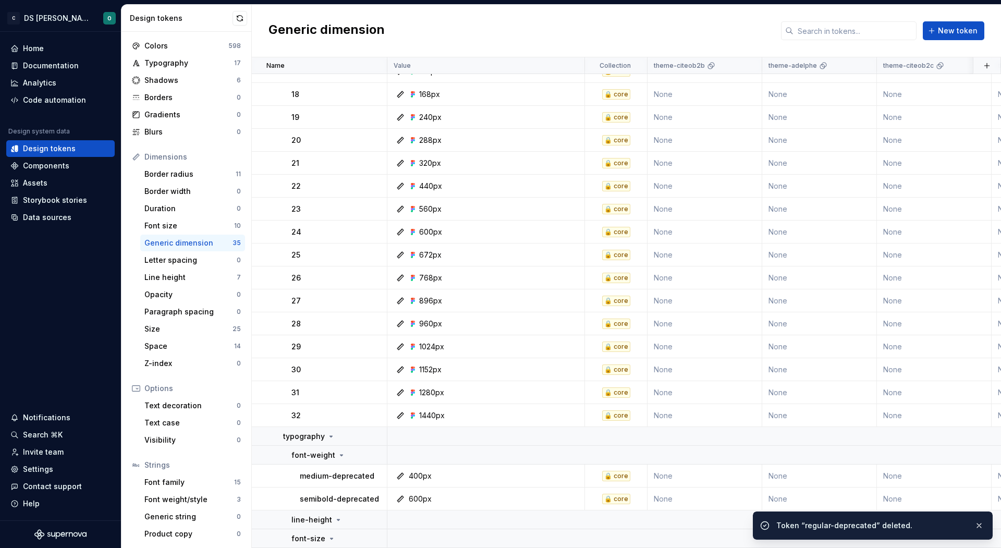
click at [374, 475] on button "button" at bounding box center [373, 476] width 15 height 15
click at [420, 529] on div "Delete token" at bounding box center [419, 534] width 68 height 10
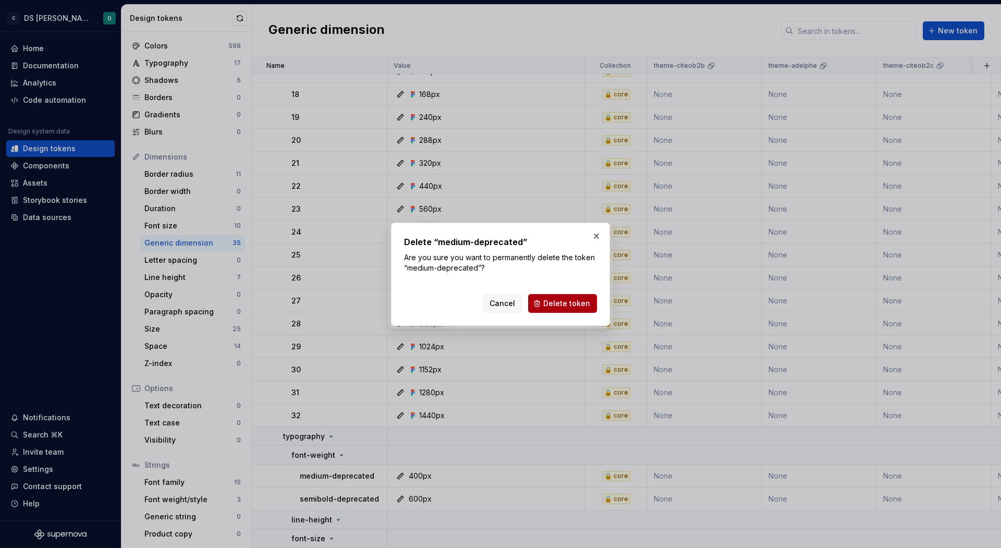
click at [572, 298] on span "Delete token" at bounding box center [566, 303] width 47 height 10
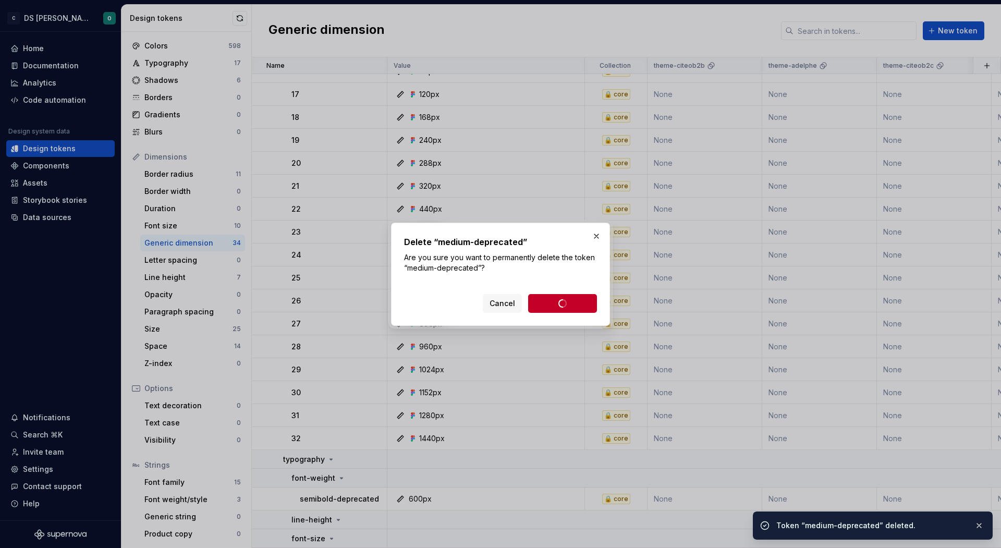
scroll to position [531, 0]
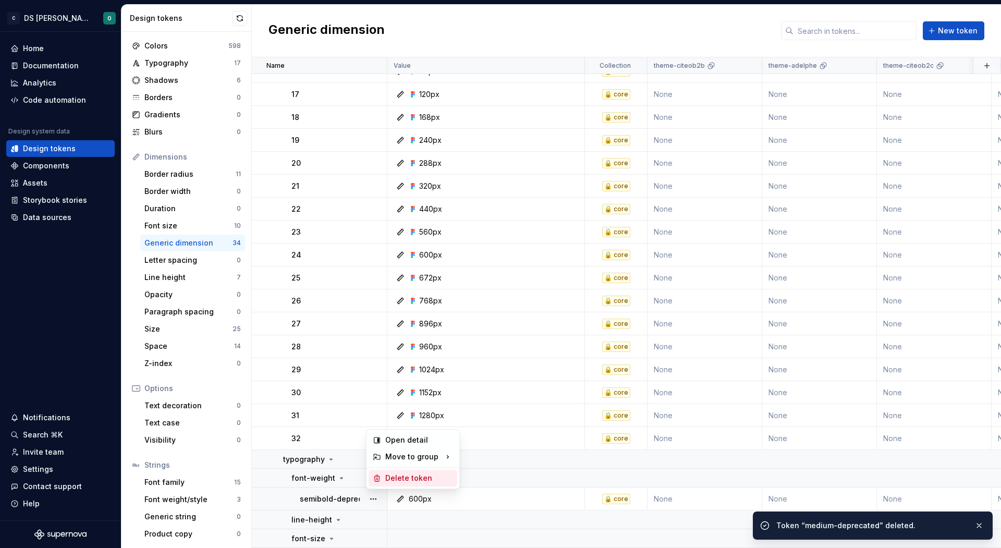
click at [423, 480] on div "Delete token" at bounding box center [419, 478] width 68 height 10
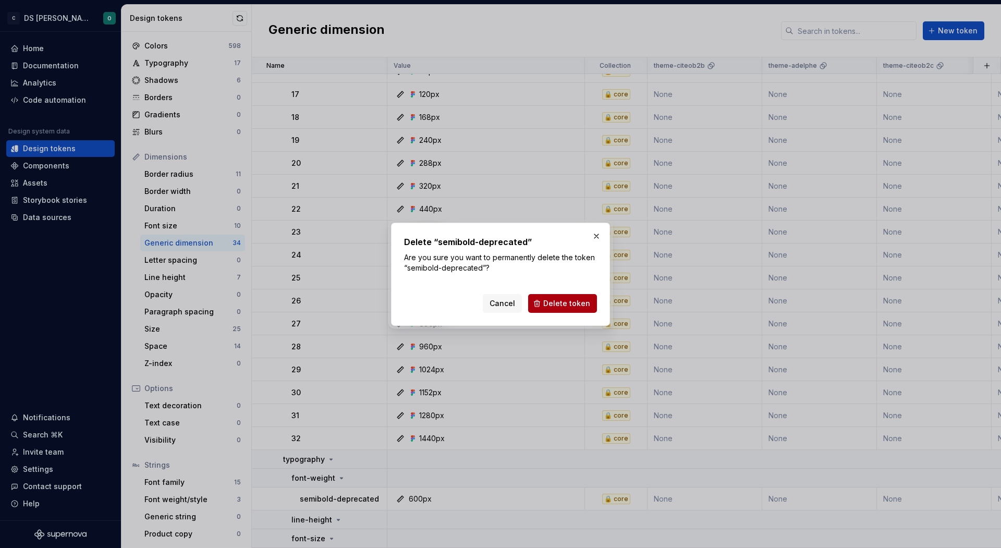
click at [567, 303] on span "Delete token" at bounding box center [566, 303] width 47 height 10
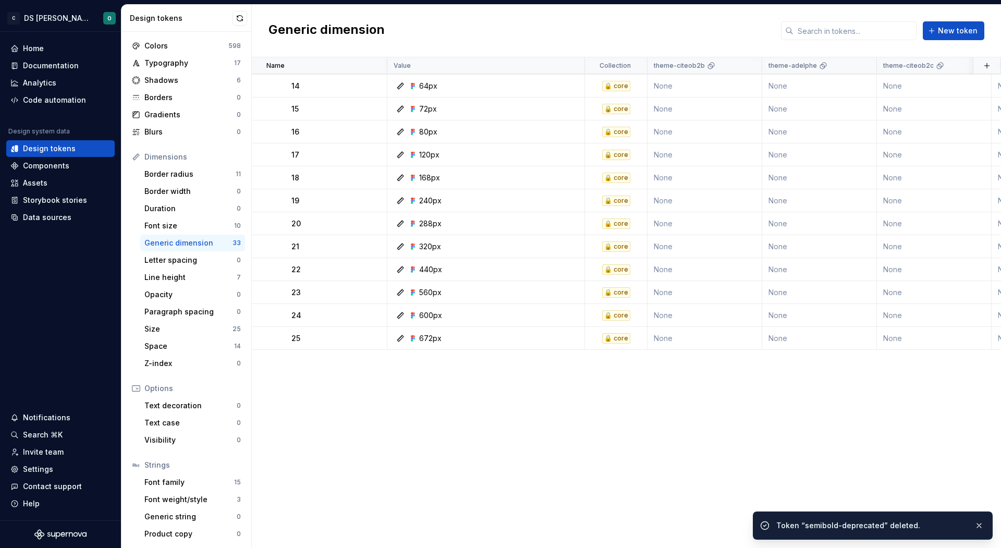
scroll to position [0, 0]
